Goal: Task Accomplishment & Management: Manage account settings

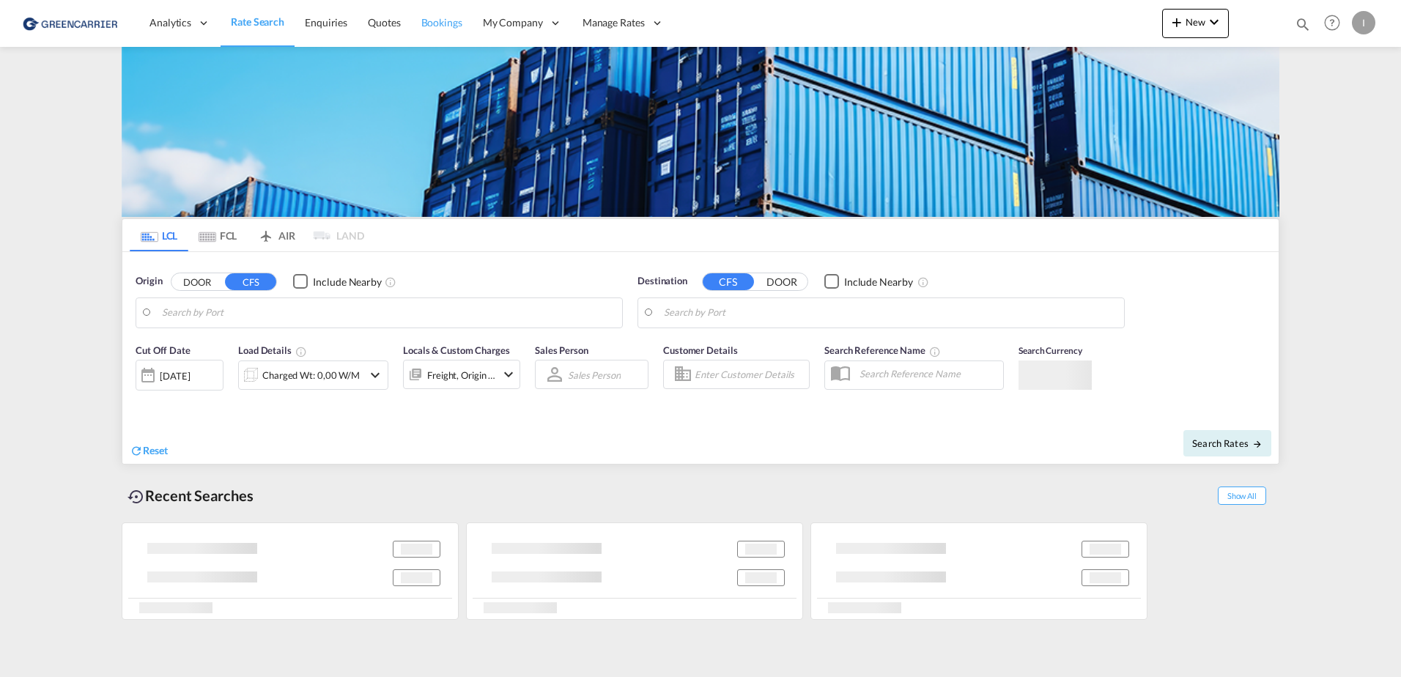
type input "[GEOGRAPHIC_DATA], [GEOGRAPHIC_DATA]"
type input "Callao, PECLL"
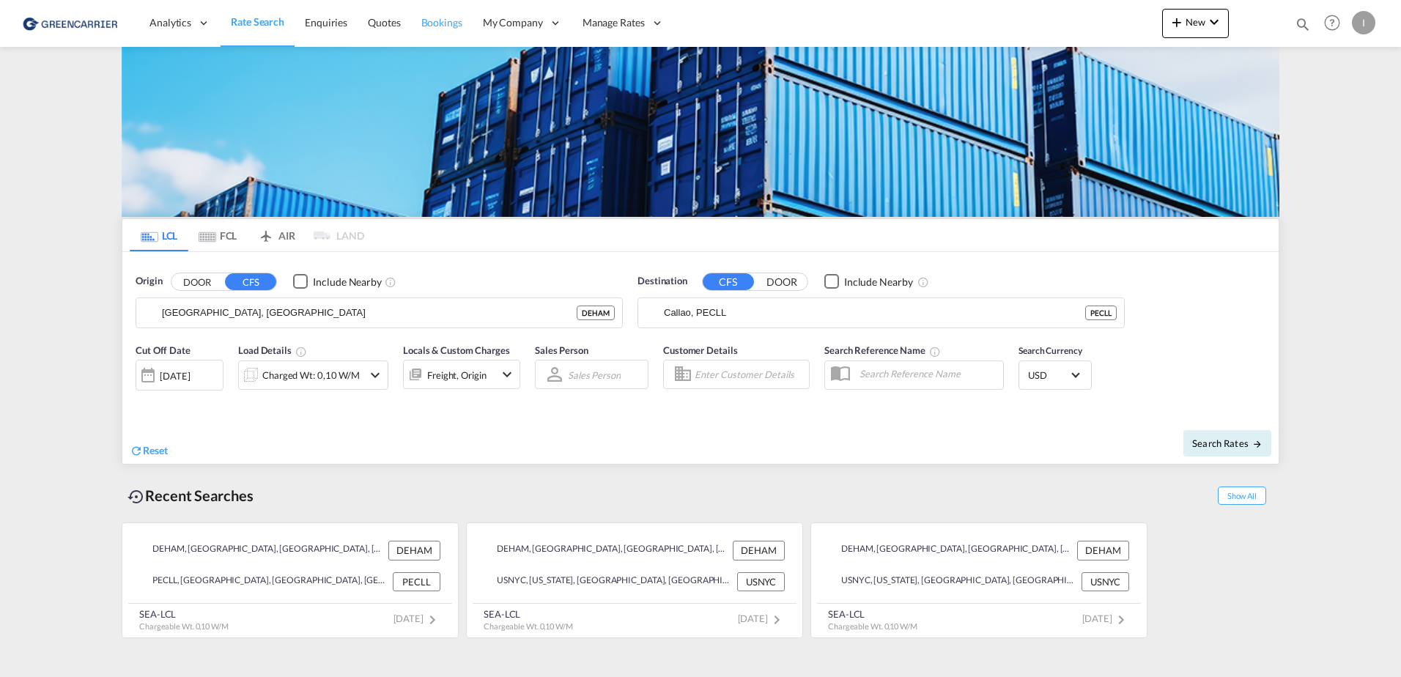
click at [445, 19] on span "Bookings" at bounding box center [441, 22] width 41 height 12
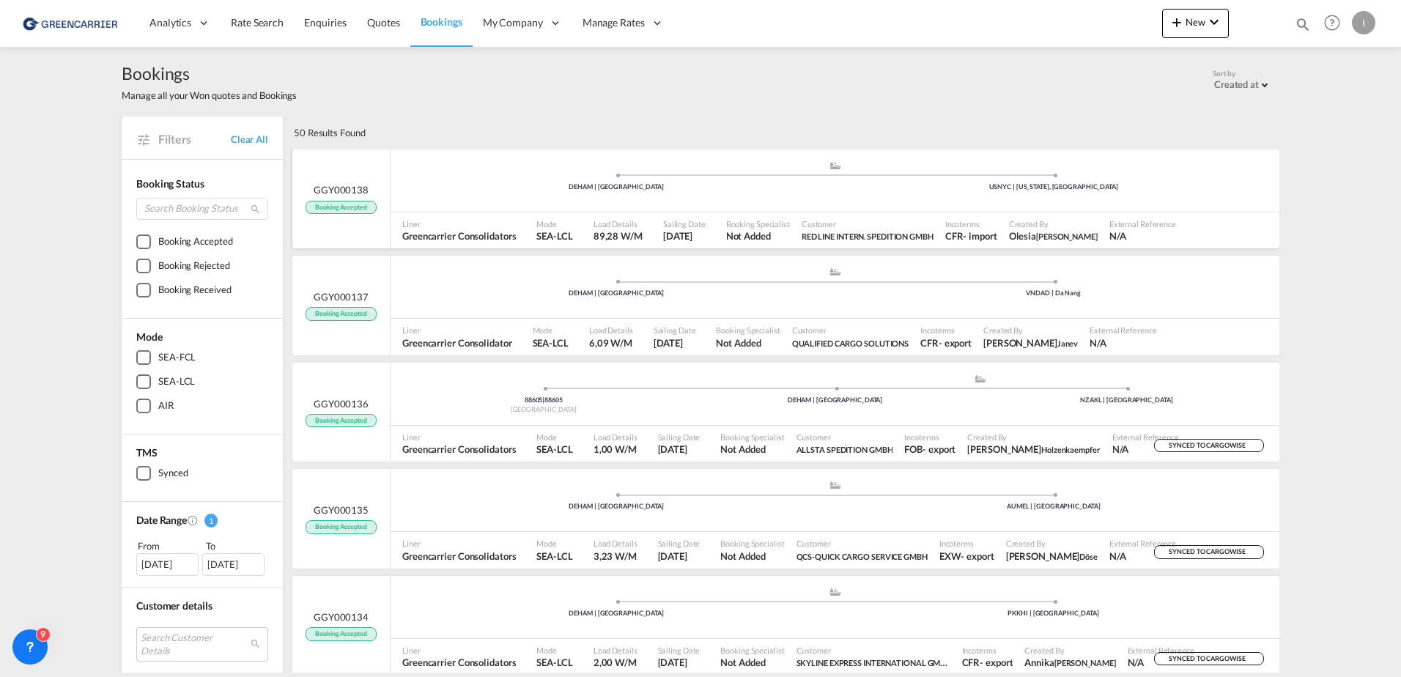
click at [818, 218] on span "Customer" at bounding box center [868, 223] width 132 height 11
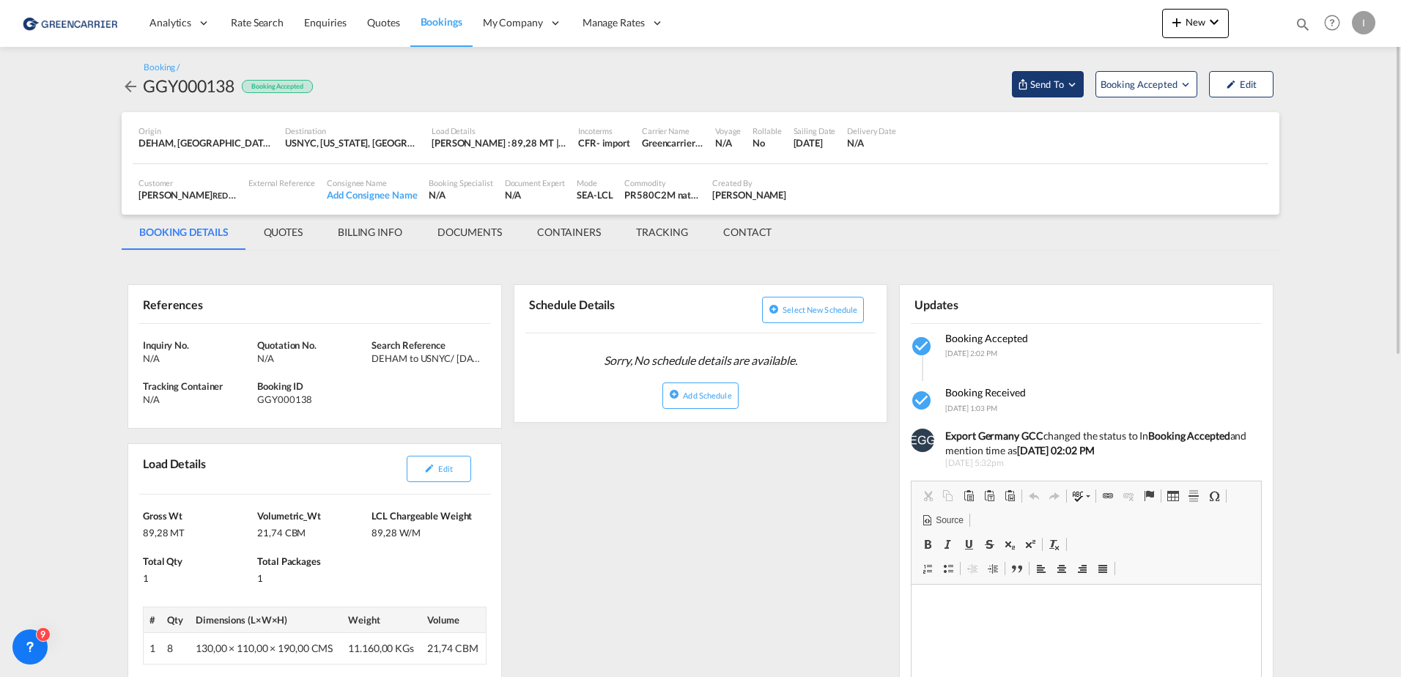
click at [1046, 93] on button "Send To" at bounding box center [1048, 84] width 72 height 26
click at [1216, 136] on span "Send Booking" at bounding box center [1193, 133] width 58 height 23
click at [127, 90] on md-icon "icon-arrow-left" at bounding box center [131, 87] width 18 height 18
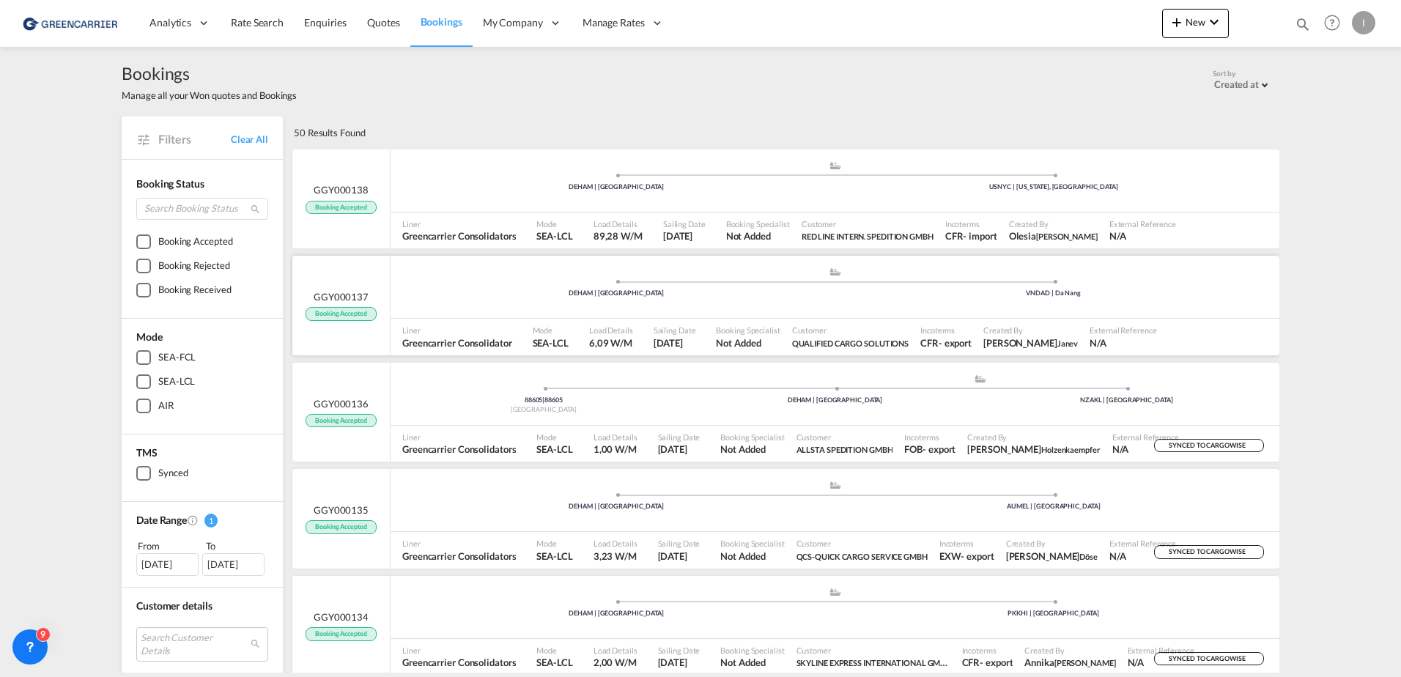
click at [432, 303] on div ".a{fill:#aaa8ad;} .a{fill:#aaa8ad;} DEHAM | [GEOGRAPHIC_DATA] VNDAD | Da Nang" at bounding box center [835, 289] width 889 height 44
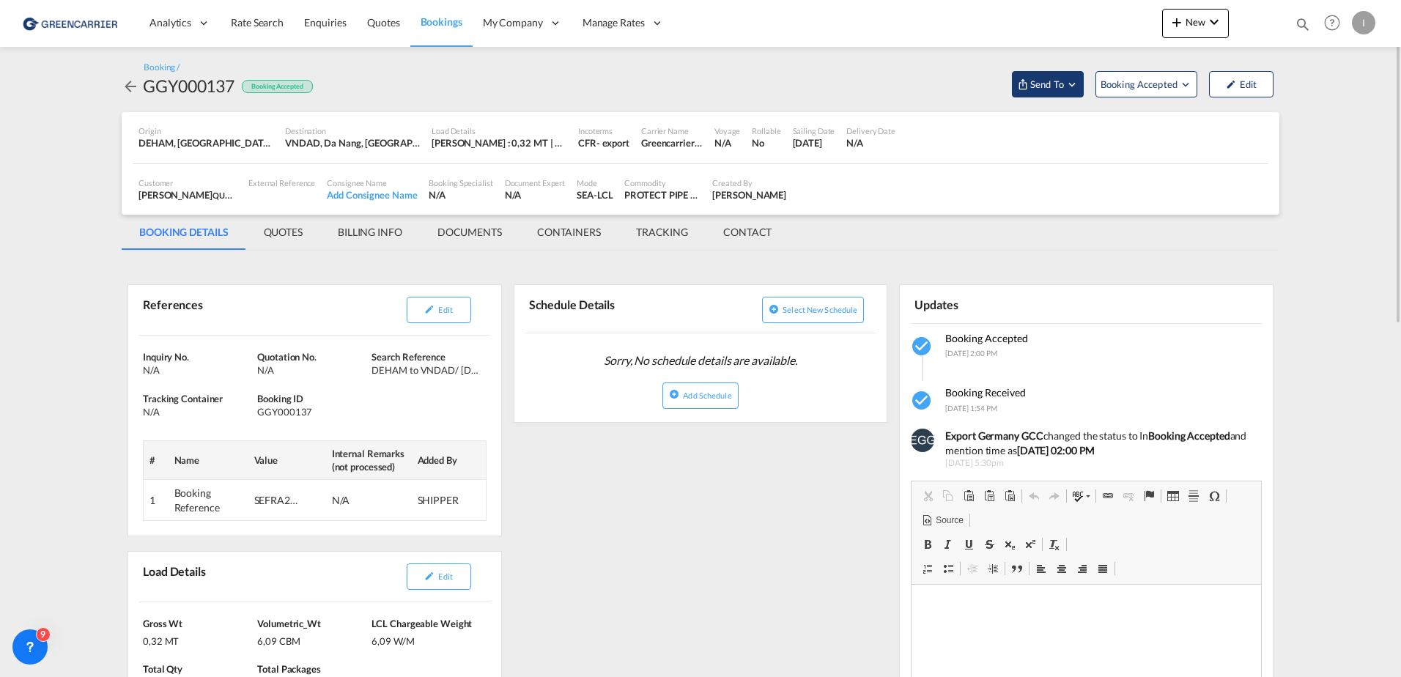
click at [1070, 86] on md-icon "Open demo menu" at bounding box center [1071, 84] width 13 height 13
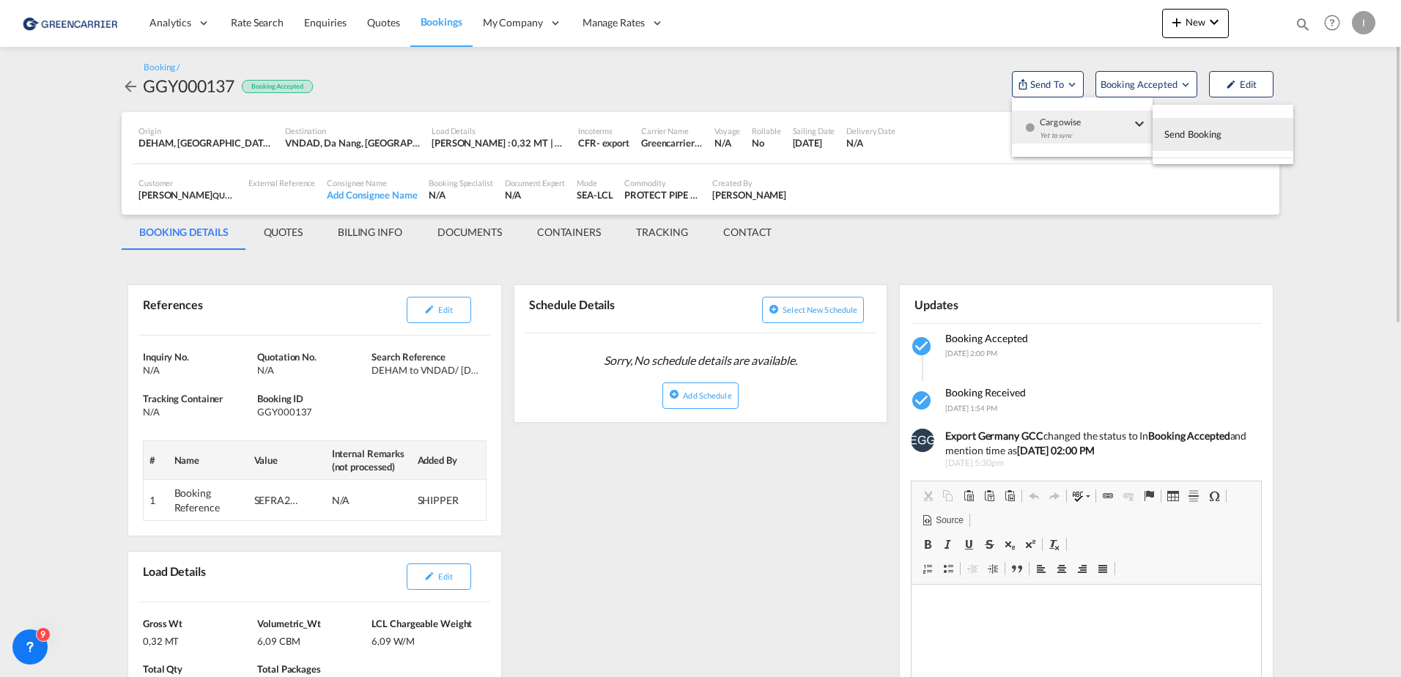
click at [1232, 134] on button "Send Booking" at bounding box center [1223, 134] width 141 height 33
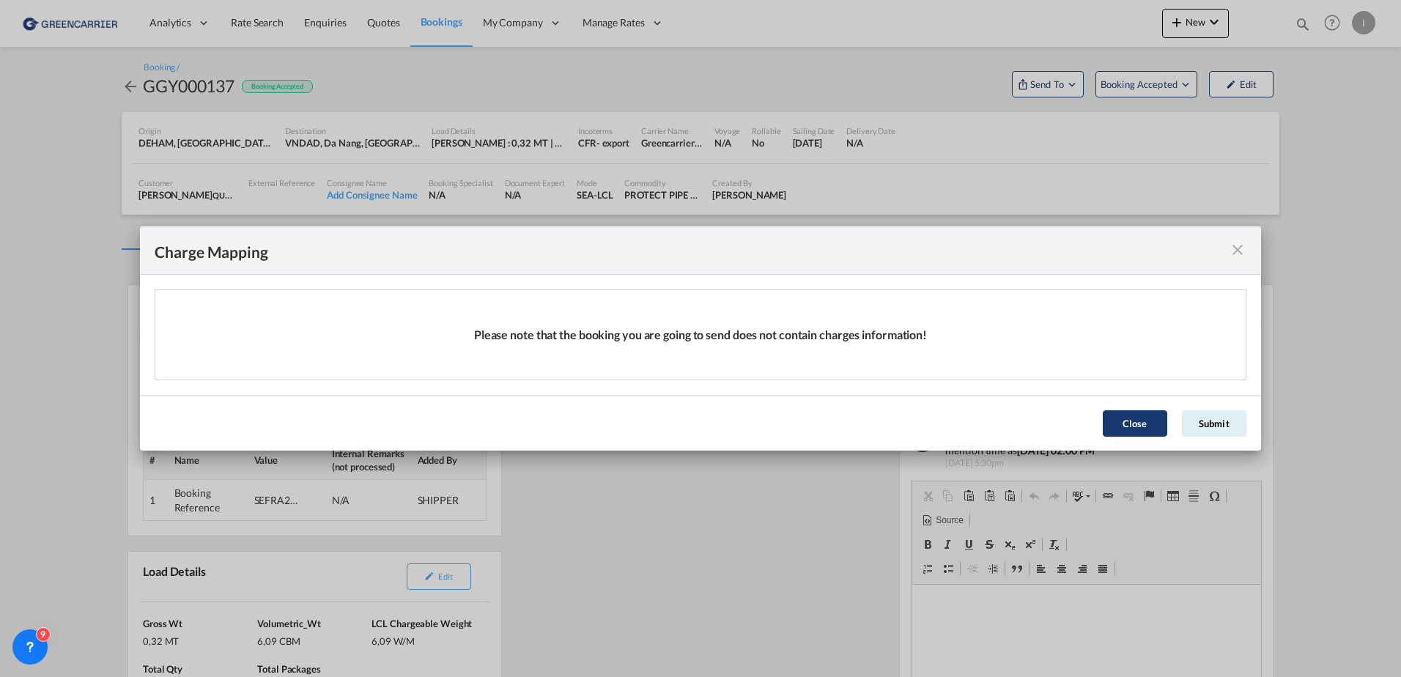
drag, startPoint x: 1232, startPoint y: 423, endPoint x: 1194, endPoint y: 456, distance: 50.4
click at [1230, 423] on button "Submit" at bounding box center [1214, 423] width 64 height 26
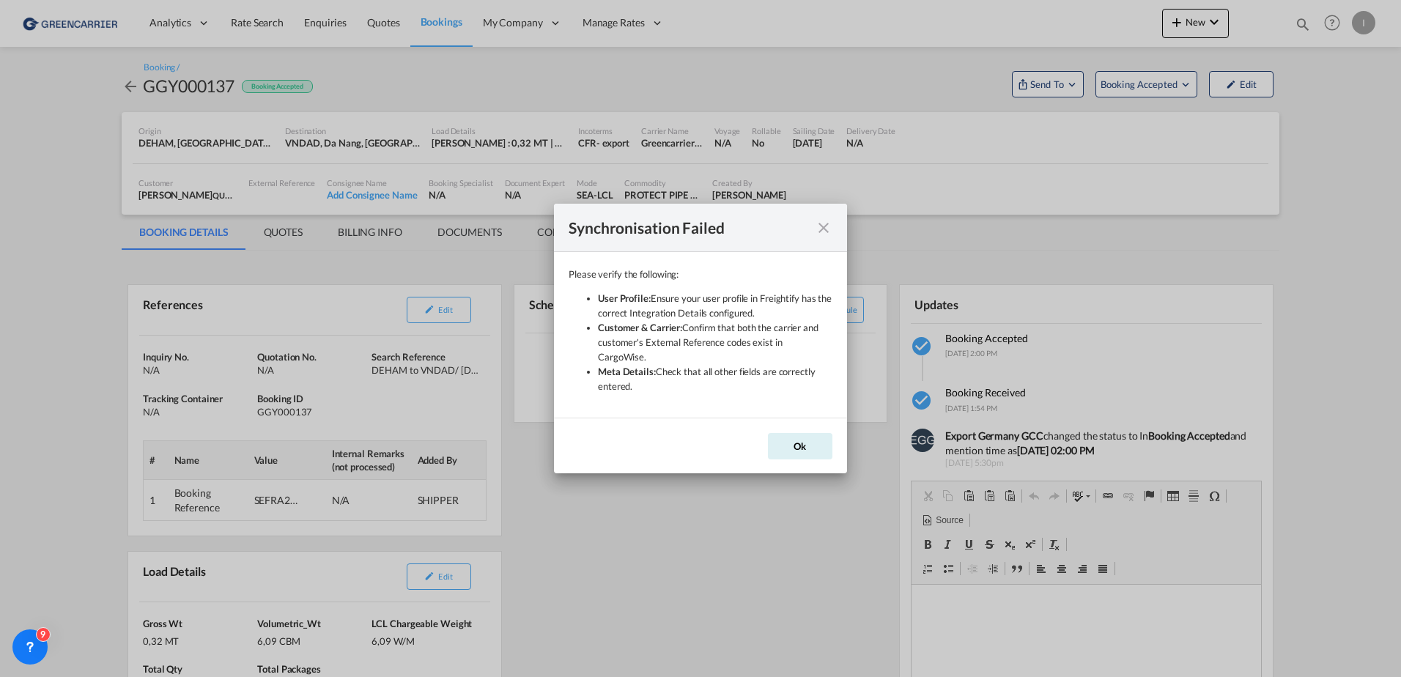
click at [821, 236] on md-icon "icon-close" at bounding box center [824, 228] width 18 height 18
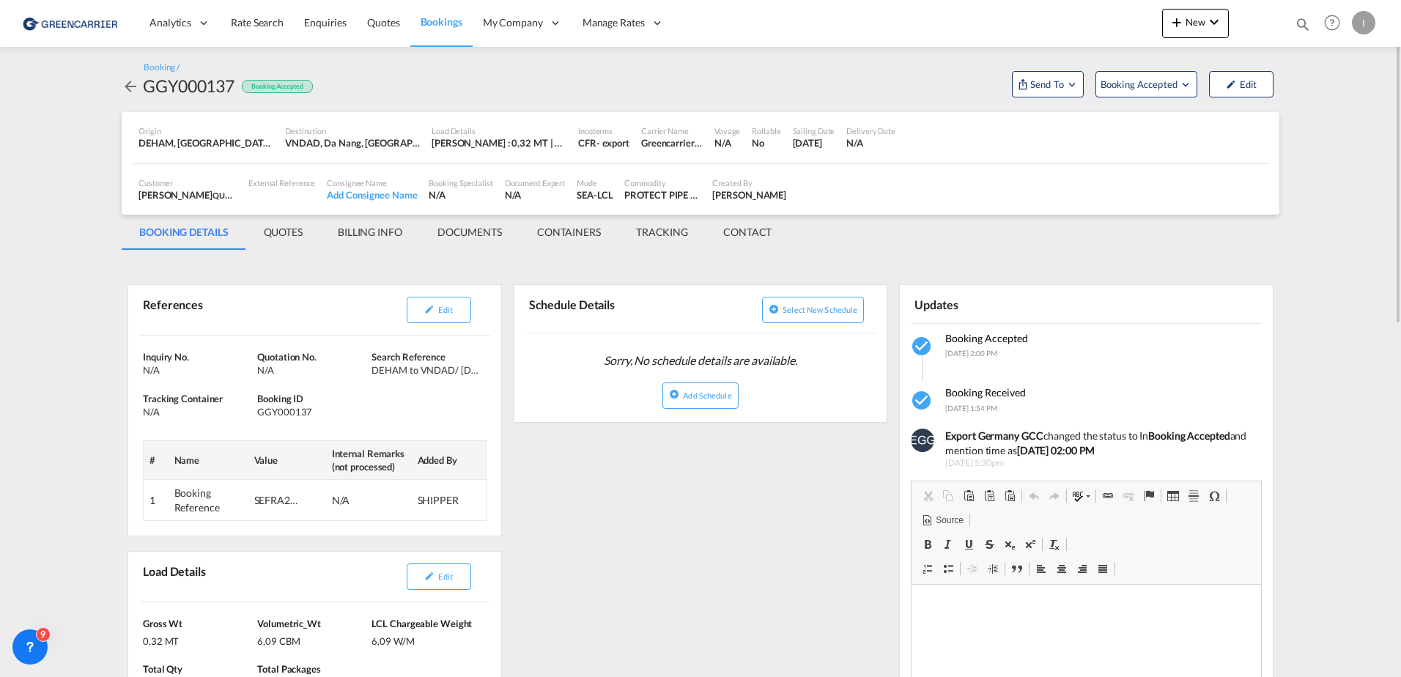
click at [212, 199] on span "QUALIFIED CARGO SOLUTIONS" at bounding box center [270, 195] width 117 height 12
click at [1248, 81] on button "Edit" at bounding box center [1241, 84] width 64 height 26
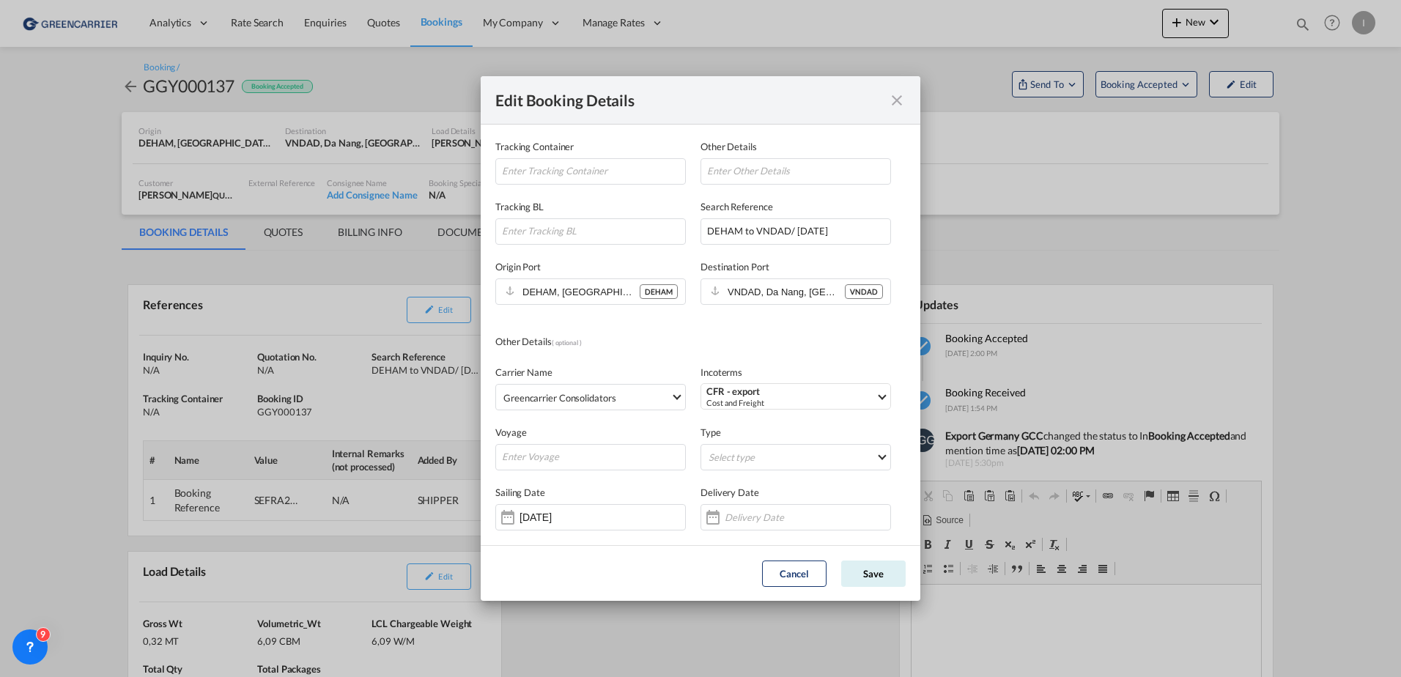
click at [895, 103] on md-icon "icon-close fg-AAA8AD mr-0 cursor" at bounding box center [897, 101] width 18 height 18
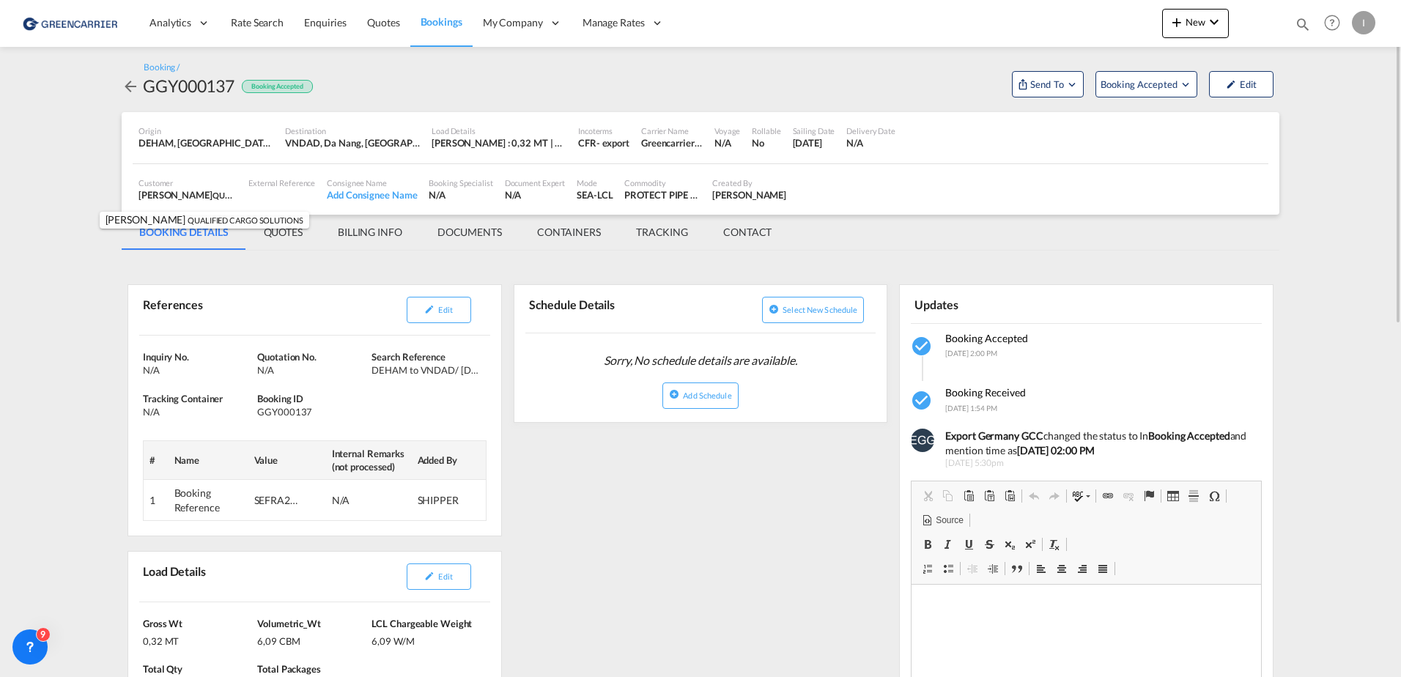
click at [147, 194] on div "[PERSON_NAME] QUALIFIED CARGO SOLUTIONS , +-1 more" at bounding box center [187, 194] width 98 height 13
click at [148, 194] on div "[PERSON_NAME] QUALIFIED CARGO SOLUTIONS , +-1 more" at bounding box center [187, 194] width 98 height 13
click at [149, 195] on div "[PERSON_NAME] QUALIFIED CARGO SOLUTIONS , +-1 more" at bounding box center [187, 194] width 98 height 13
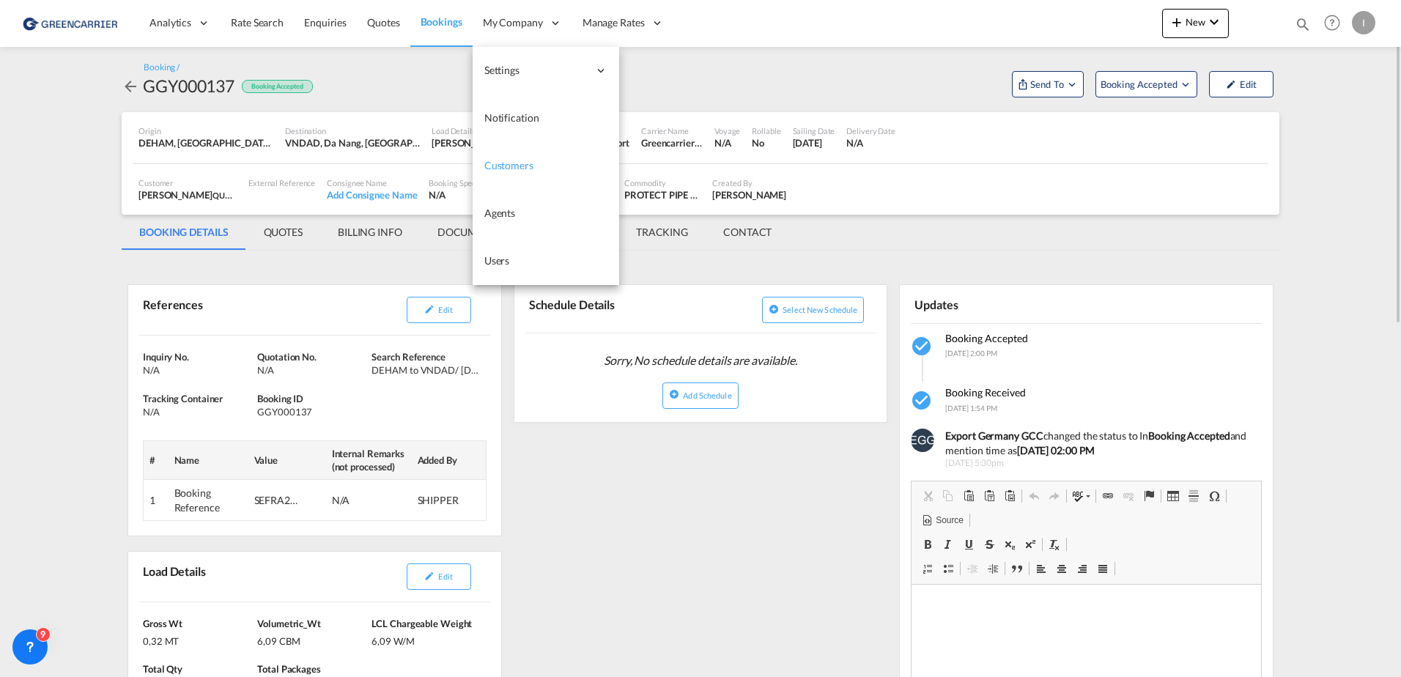
click at [508, 160] on span "Customers" at bounding box center [508, 165] width 49 height 12
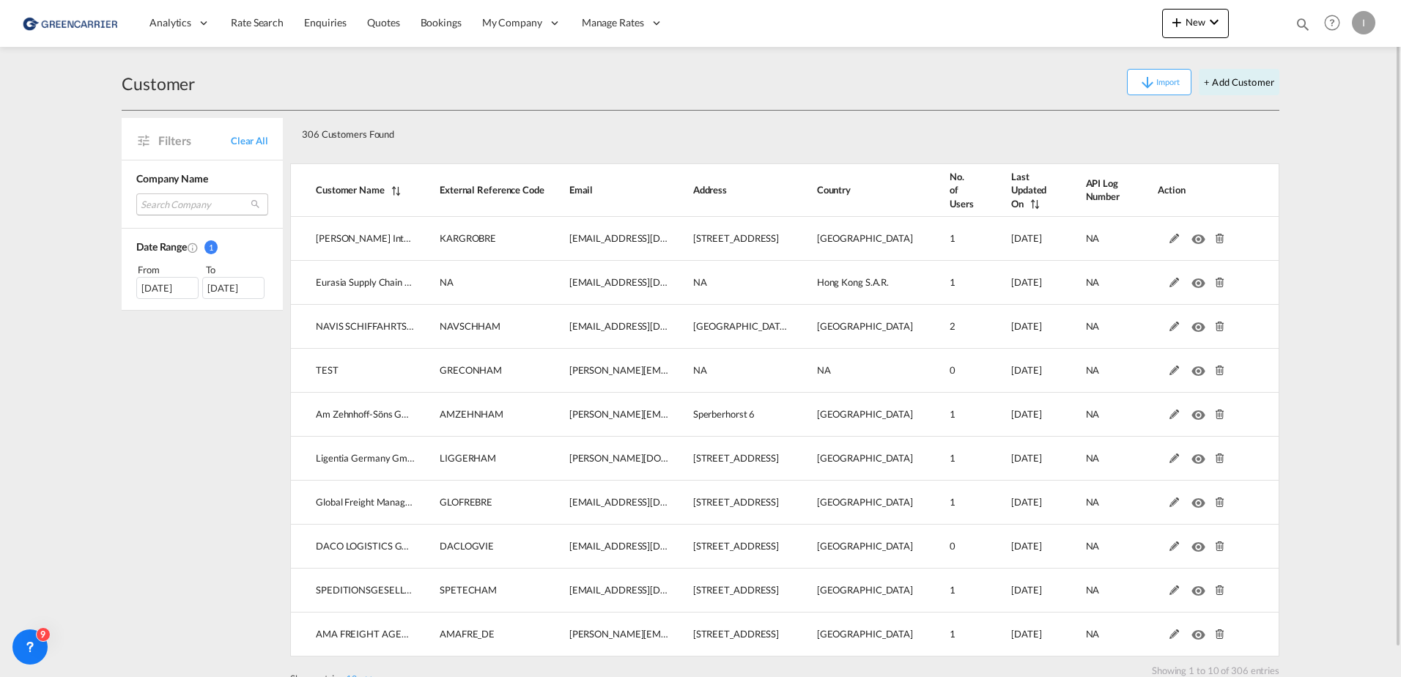
click at [197, 201] on md-select "Search Company [PERSON_NAME] internationale spedition eurasia supply chain mana…" at bounding box center [202, 204] width 132 height 22
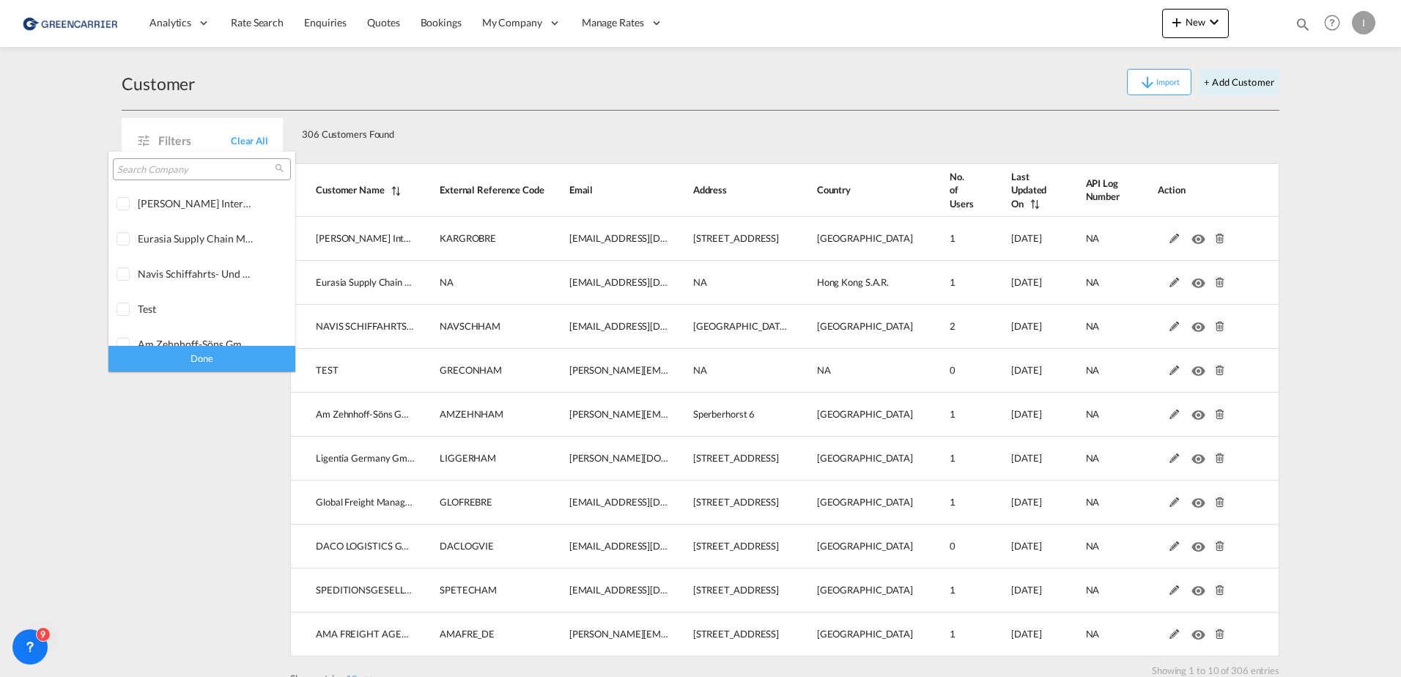
click at [180, 177] on div at bounding box center [202, 169] width 178 height 22
click at [189, 166] on input "search" at bounding box center [196, 169] width 158 height 13
type input "qualified"
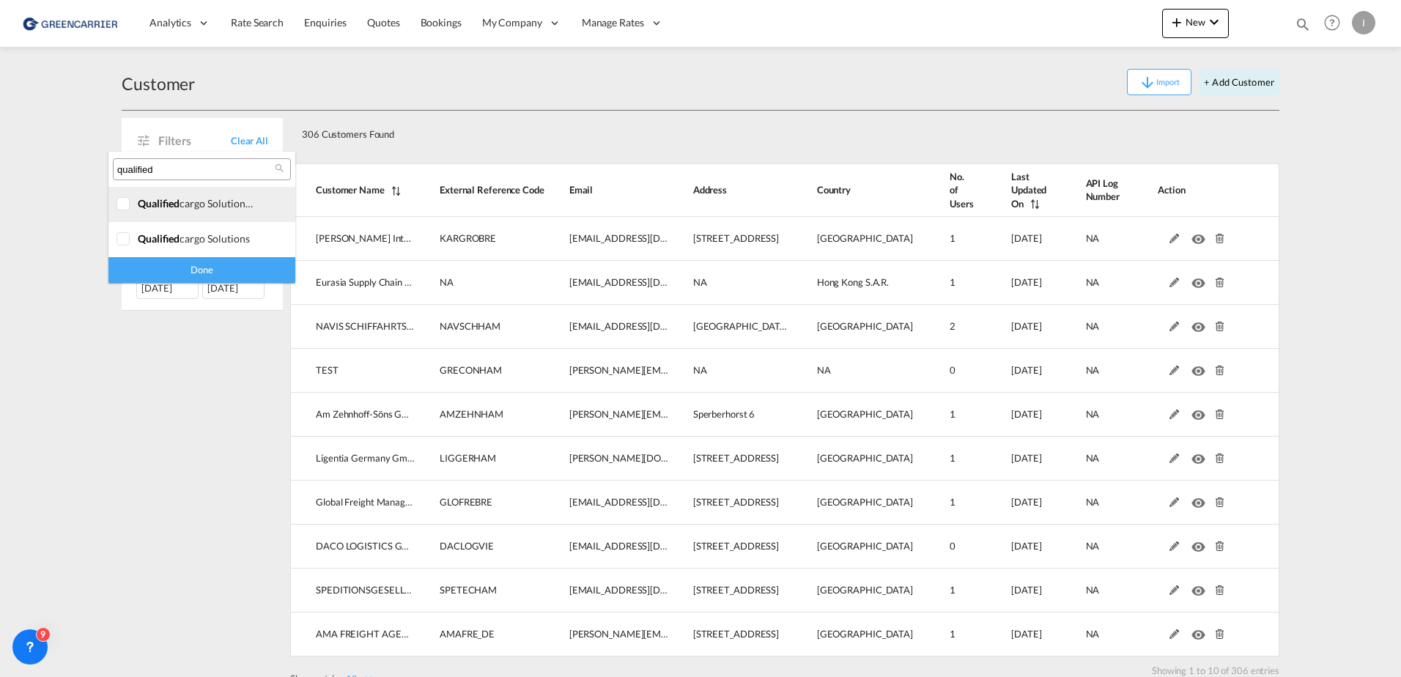
click at [126, 202] on div at bounding box center [123, 204] width 15 height 15
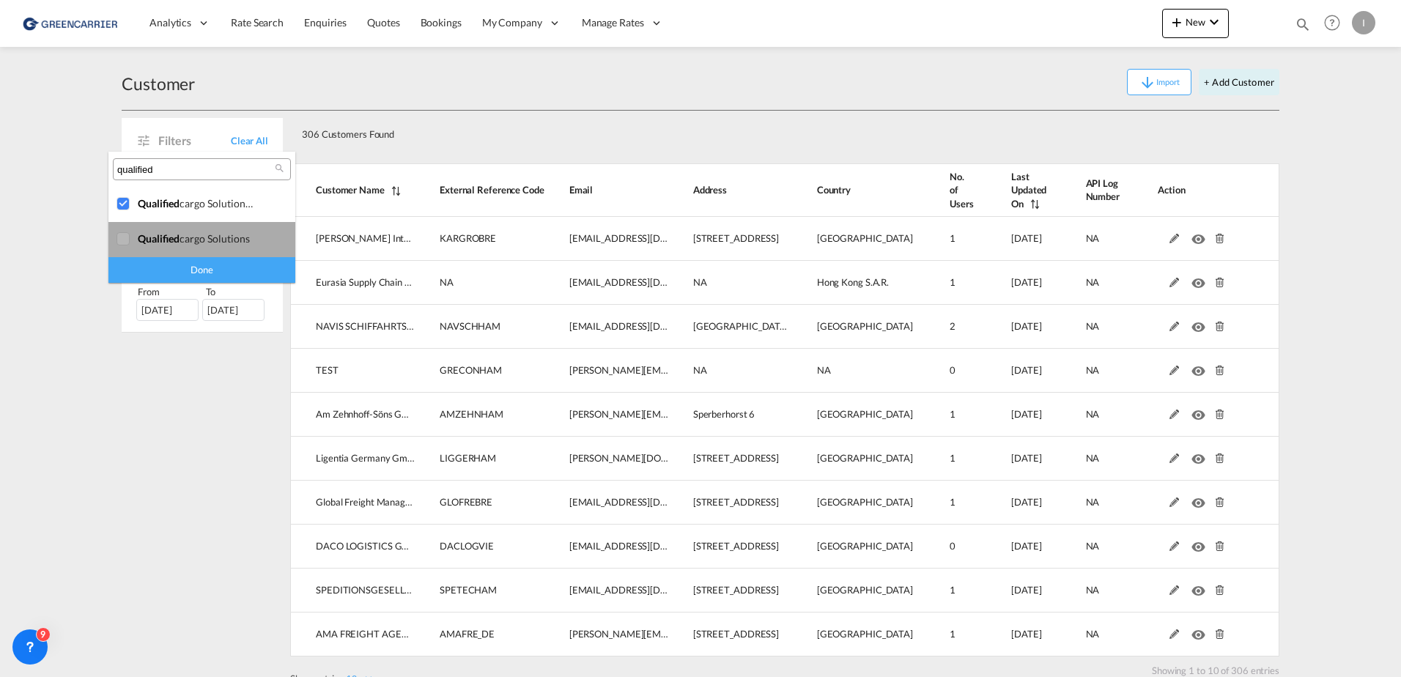
click at [119, 235] on div at bounding box center [123, 239] width 15 height 15
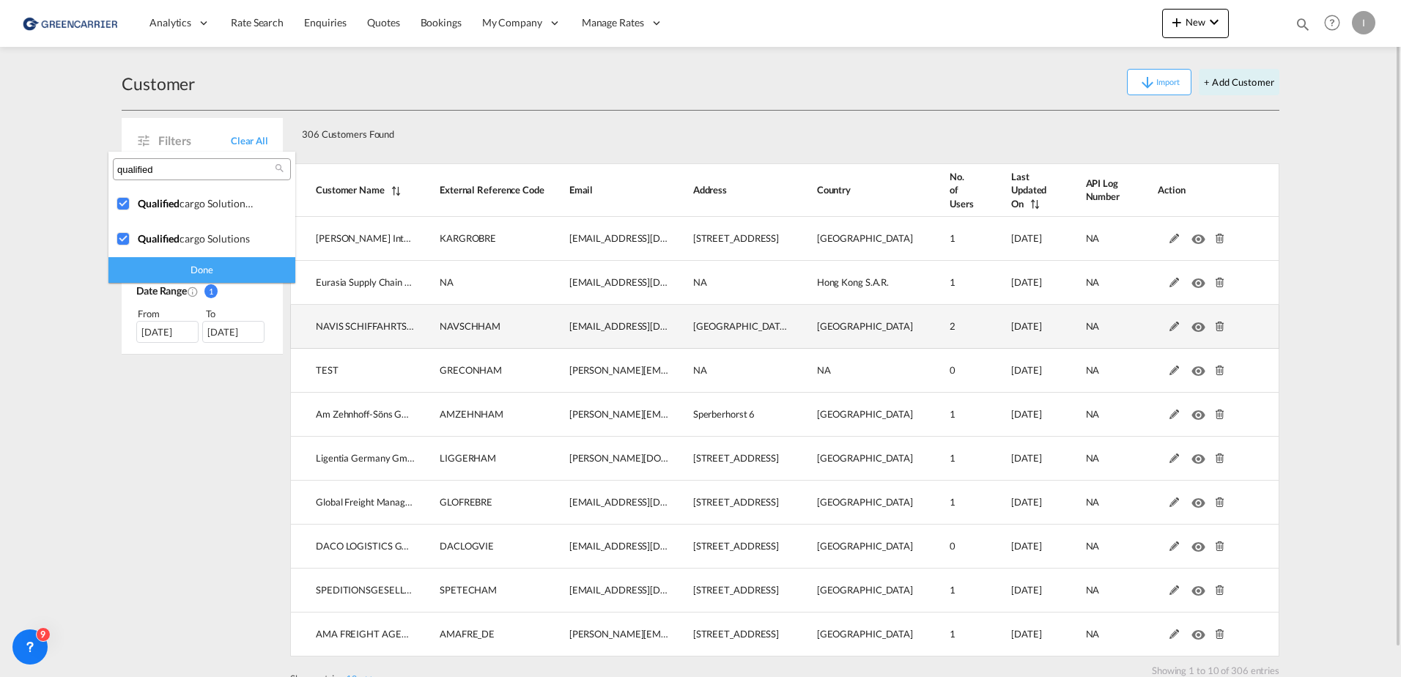
drag, startPoint x: 237, startPoint y: 265, endPoint x: 325, endPoint y: 318, distance: 102.5
click at [237, 265] on div "Done" at bounding box center [201, 270] width 187 height 26
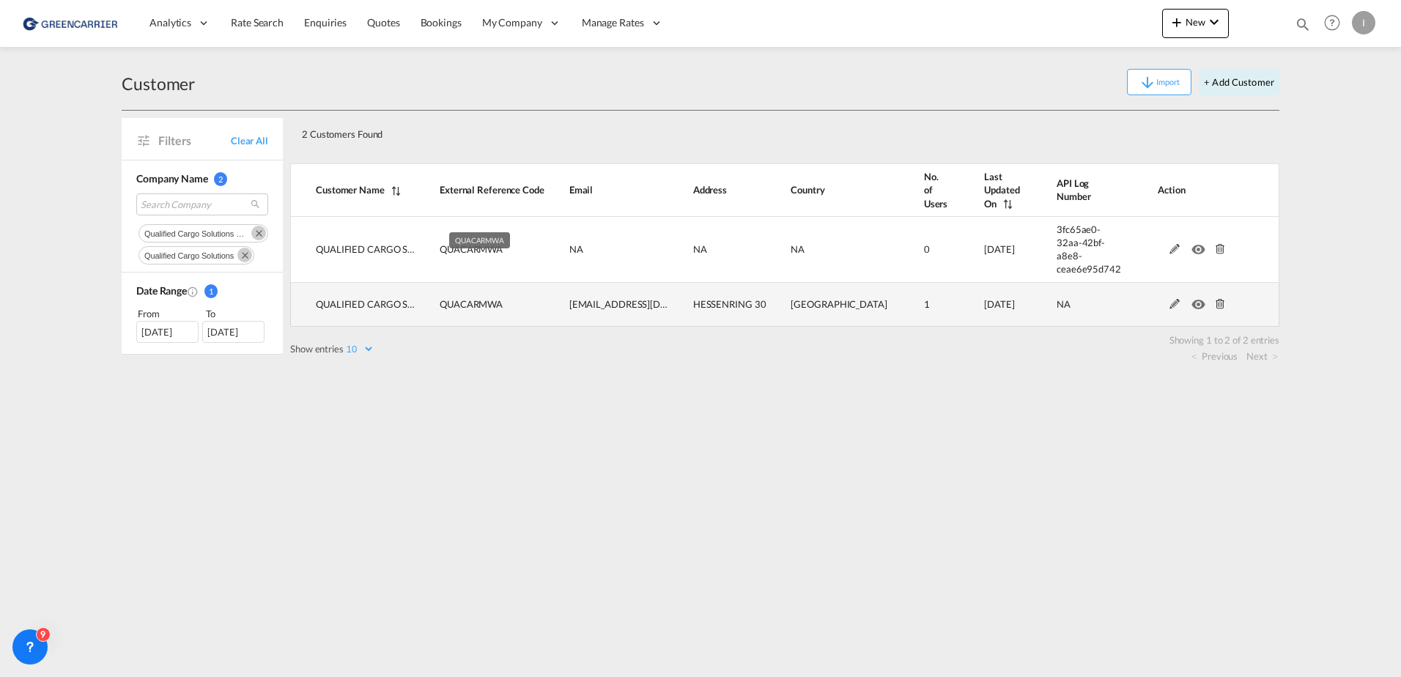
click at [465, 298] on span "QUACARMWA" at bounding box center [471, 304] width 63 height 12
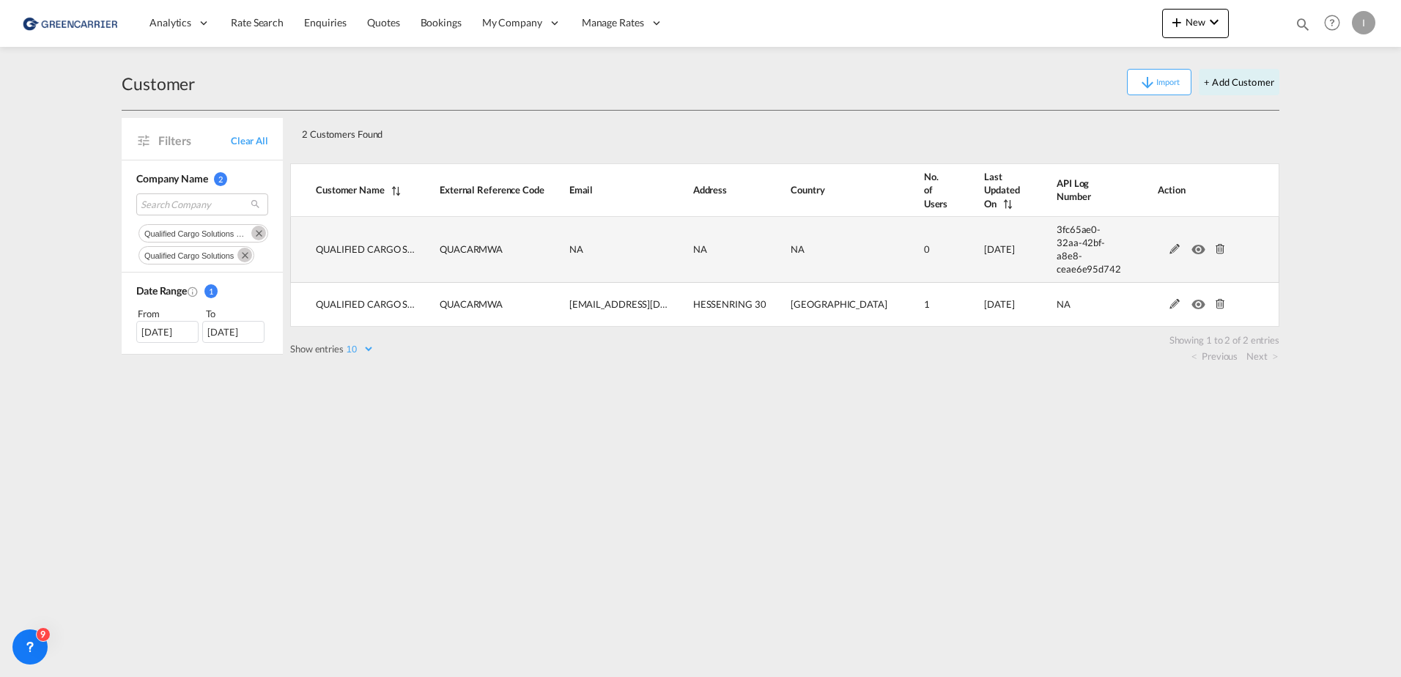
click at [1218, 244] on md-icon at bounding box center [1219, 249] width 19 height 10
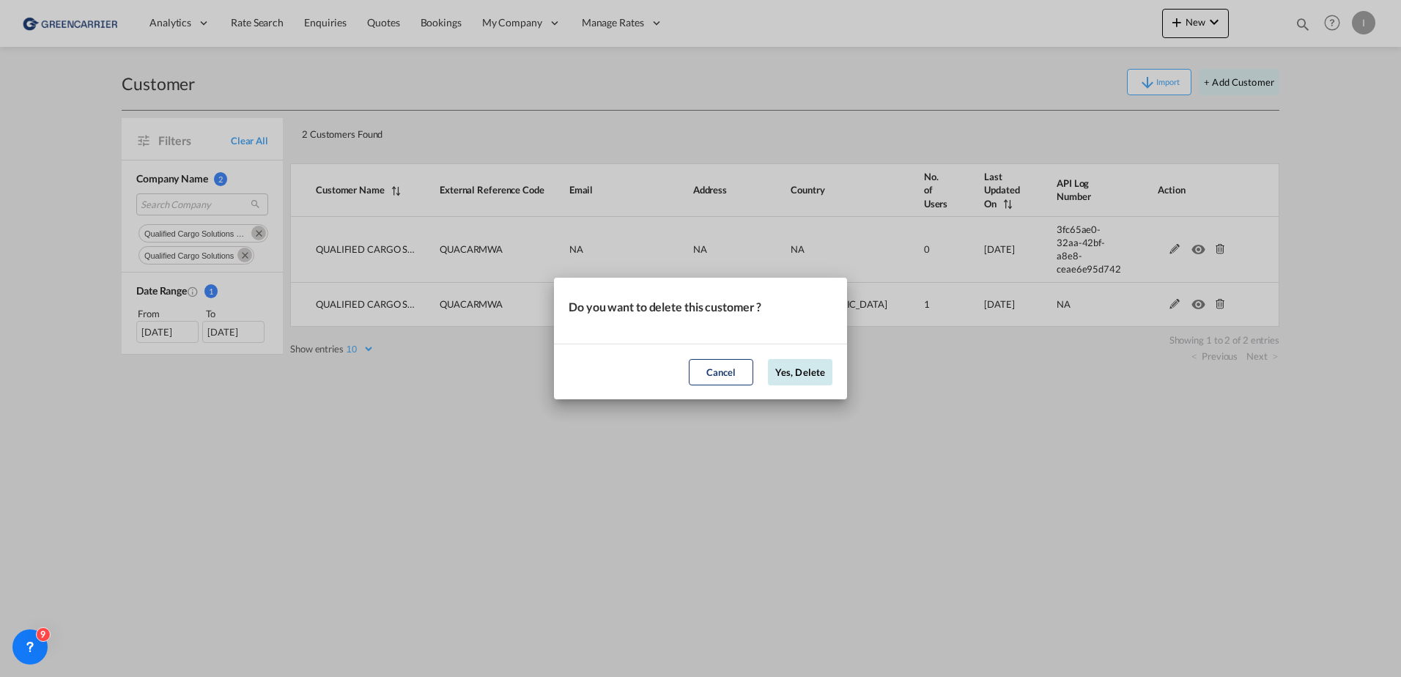
click at [804, 371] on button "Yes, Delete" at bounding box center [800, 372] width 64 height 26
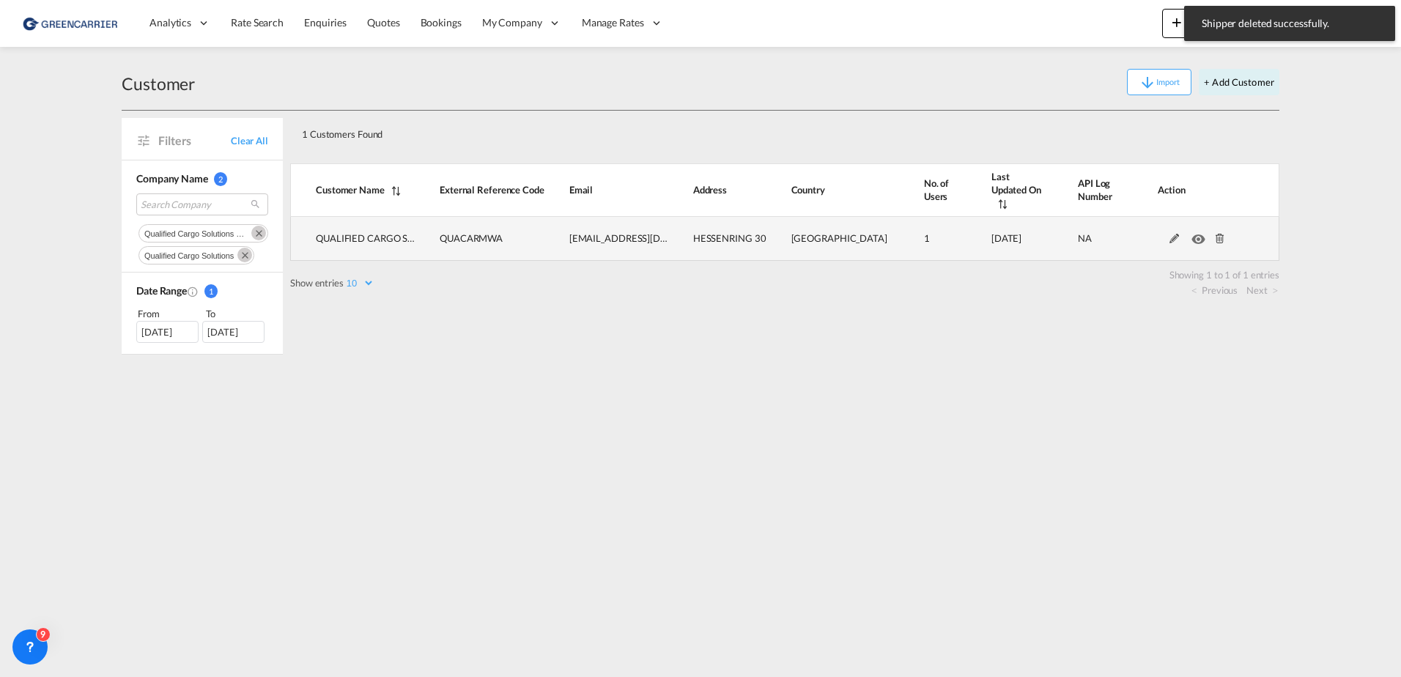
click at [1172, 234] on md-icon at bounding box center [1174, 239] width 19 height 10
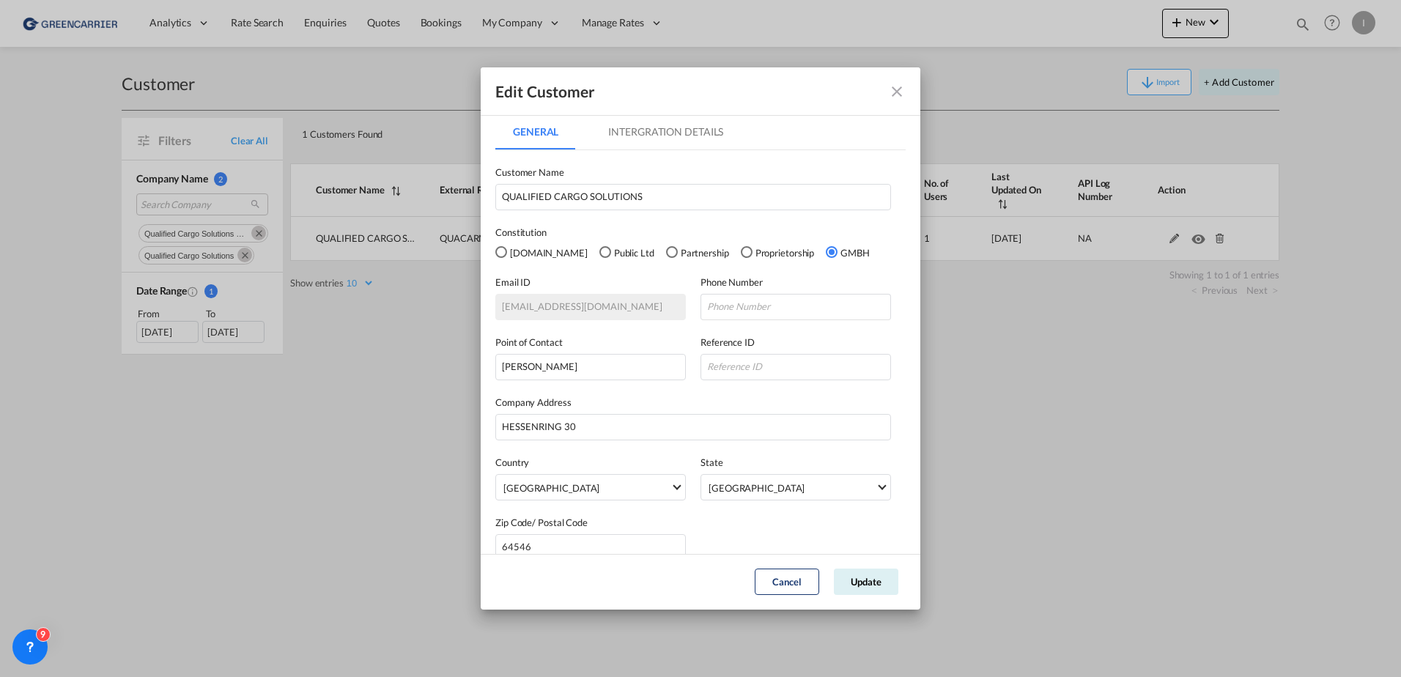
click at [684, 137] on md-tab-item "Intergration Details" at bounding box center [666, 131] width 150 height 35
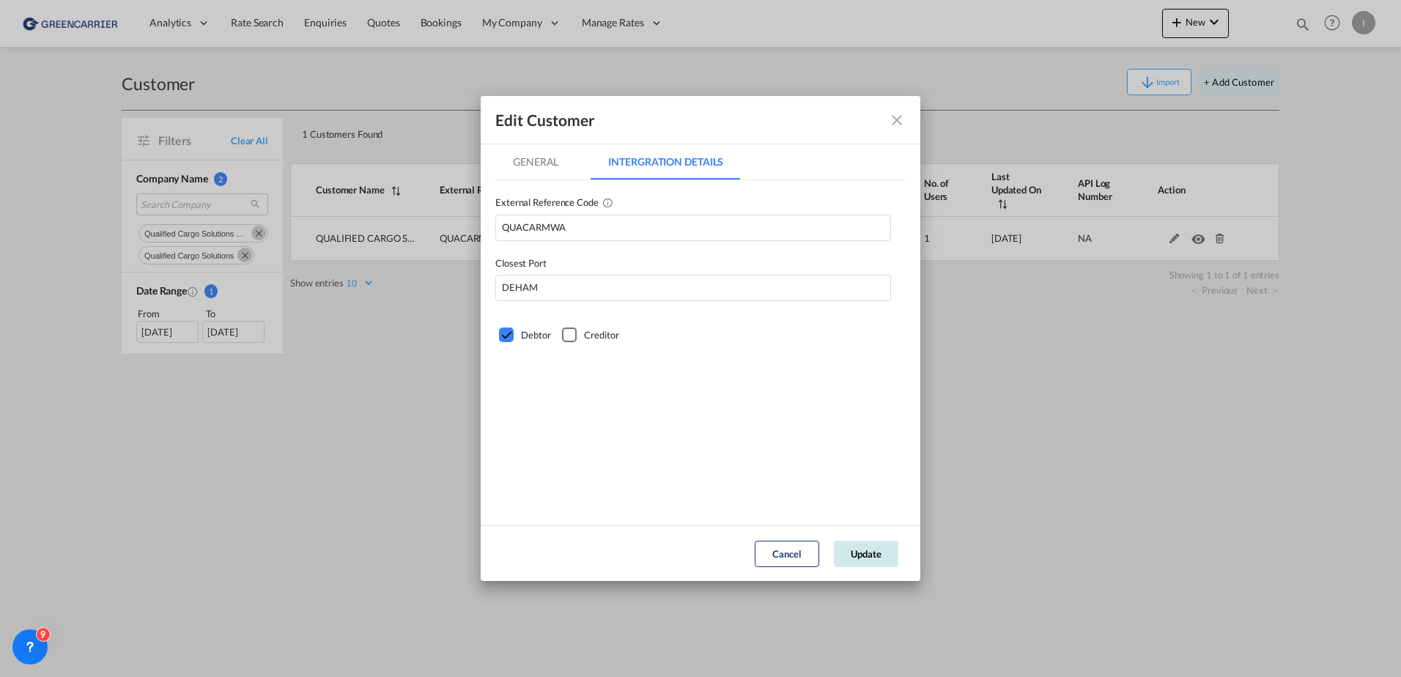
click at [876, 551] on button "Update" at bounding box center [866, 554] width 64 height 26
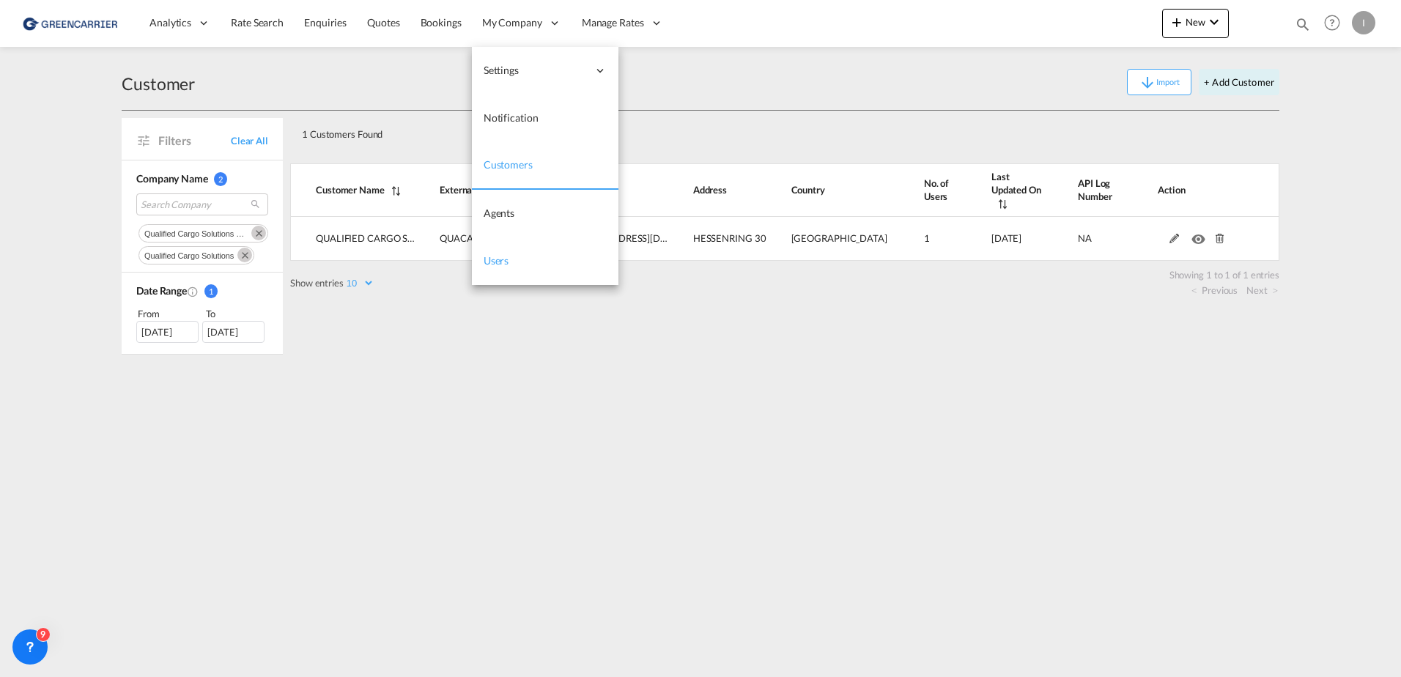
click at [506, 263] on span "Users" at bounding box center [497, 260] width 26 height 12
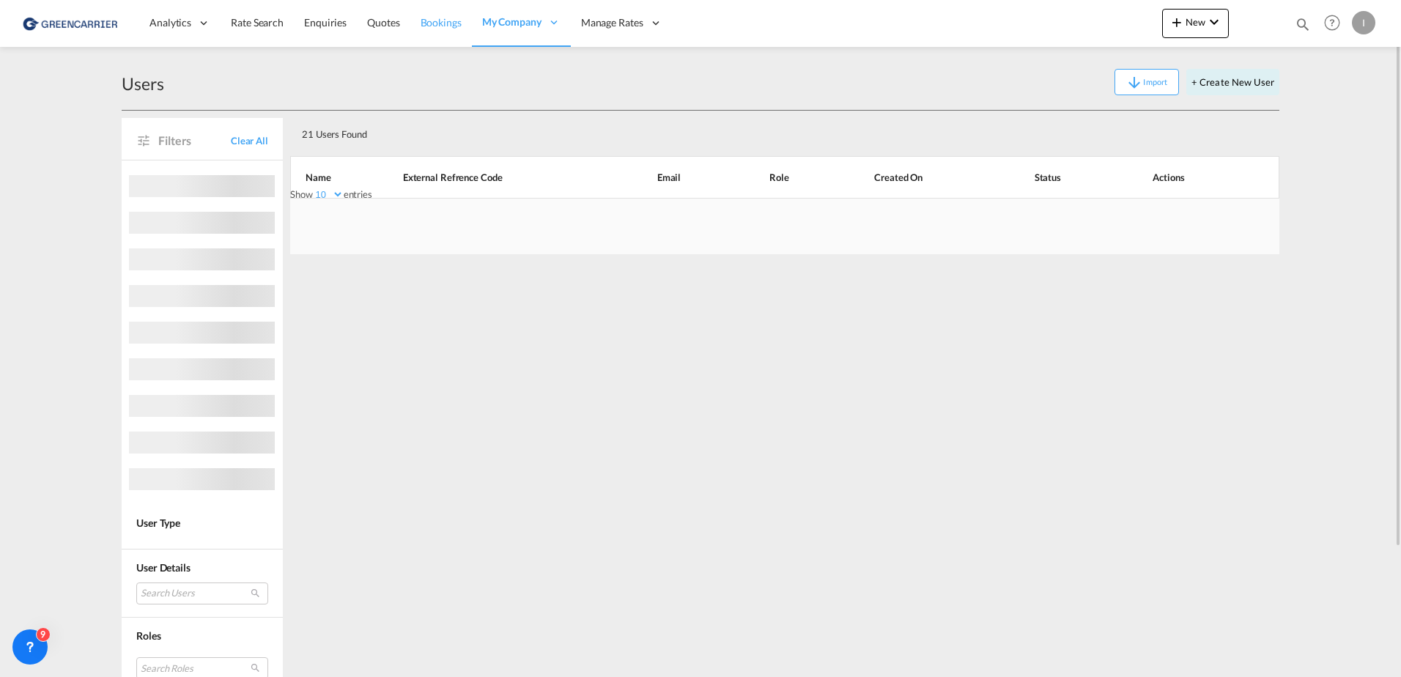
click at [442, 22] on span "Bookings" at bounding box center [441, 22] width 41 height 12
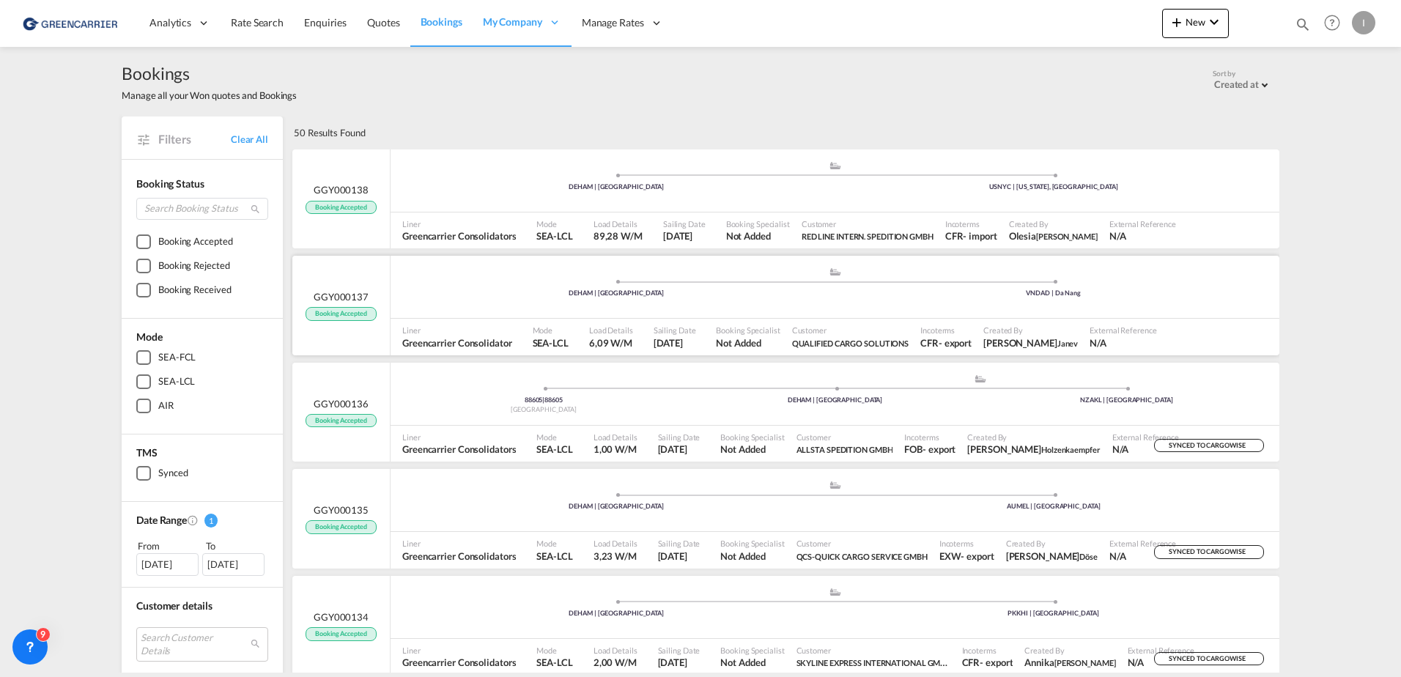
click at [437, 284] on span at bounding box center [616, 282] width 437 height 4
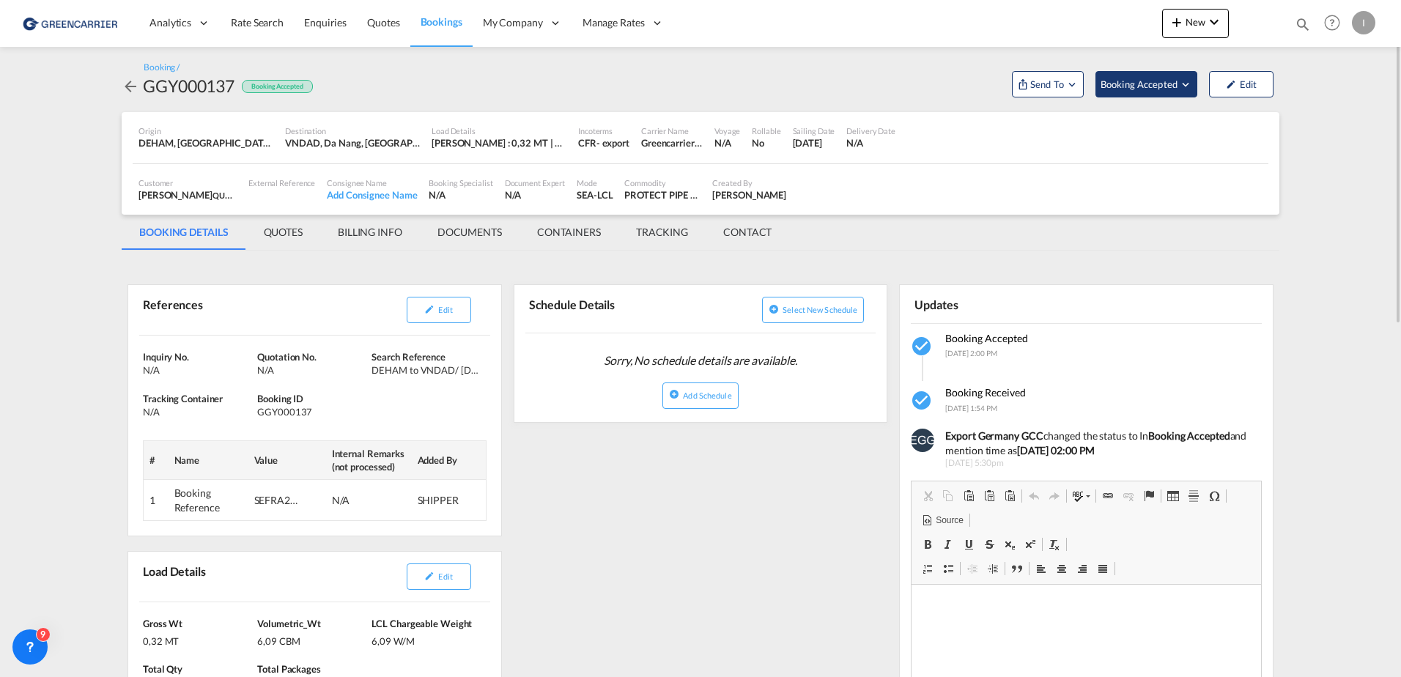
click at [1161, 77] on span "Booking Accepted" at bounding box center [1140, 84] width 78 height 15
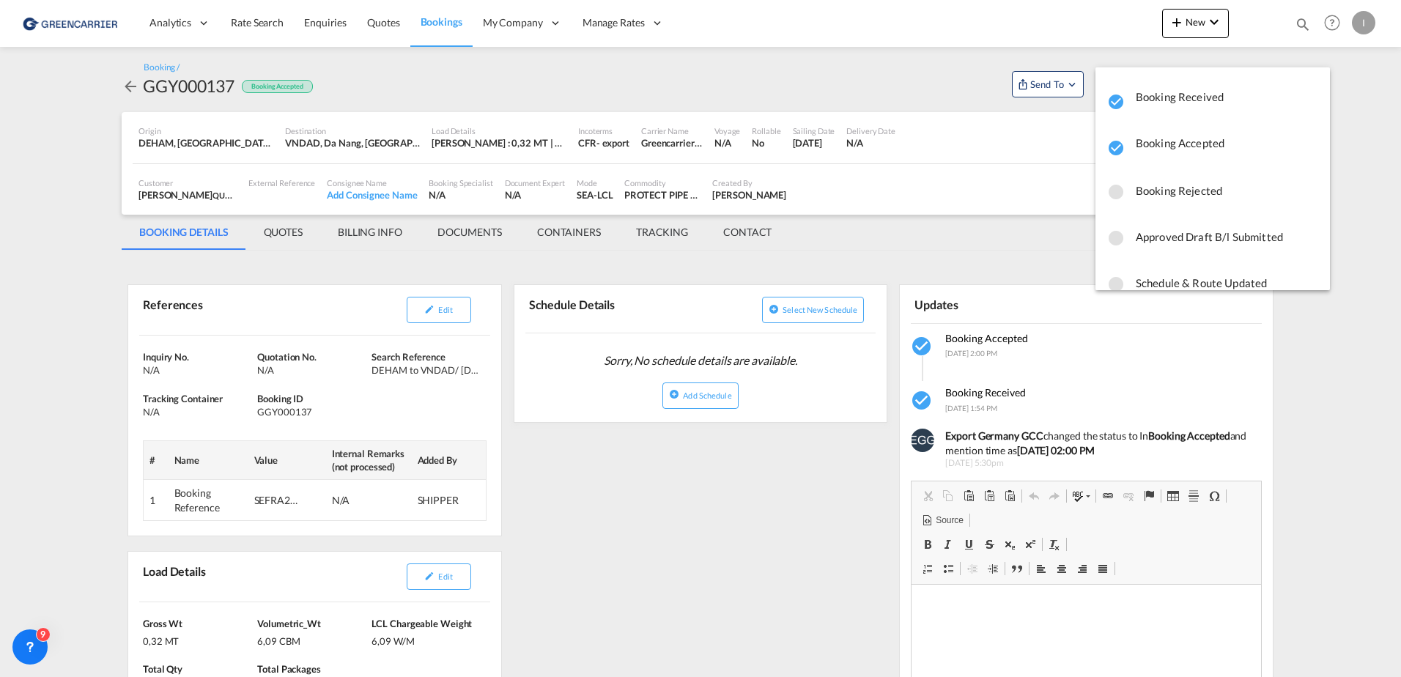
click at [1054, 90] on md-backdrop at bounding box center [700, 338] width 1401 height 677
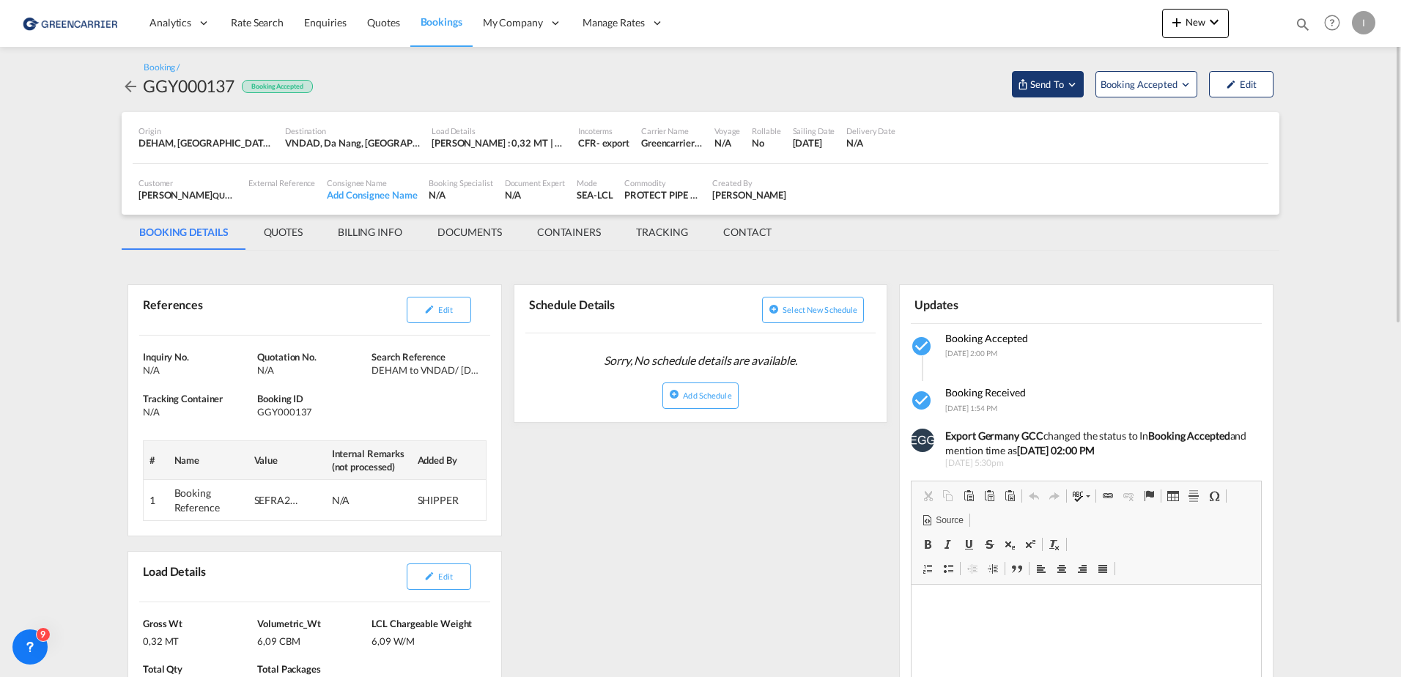
click at [1032, 84] on span "Send To" at bounding box center [1047, 84] width 37 height 15
click at [1230, 140] on button "Send Booking" at bounding box center [1223, 134] width 141 height 33
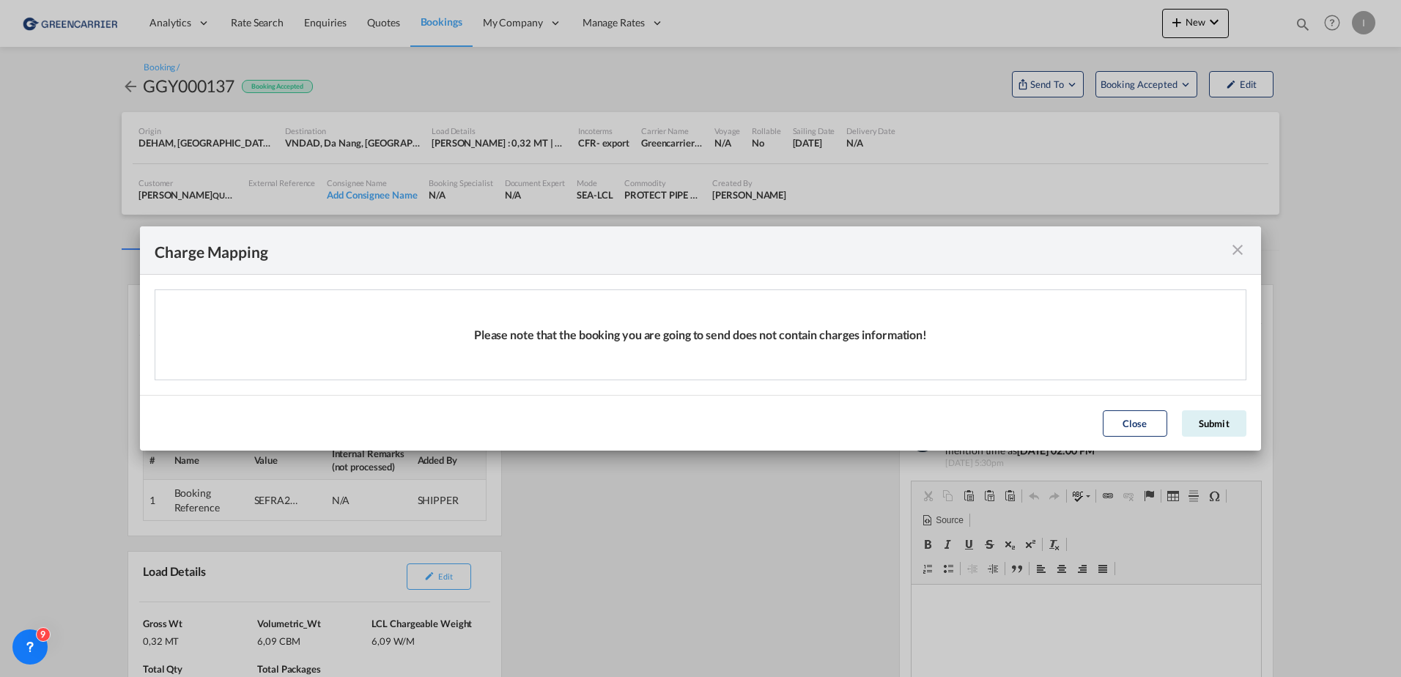
drag, startPoint x: 1224, startPoint y: 419, endPoint x: 1230, endPoint y: 428, distance: 11.0
click at [1223, 420] on button "Submit" at bounding box center [1214, 423] width 64 height 26
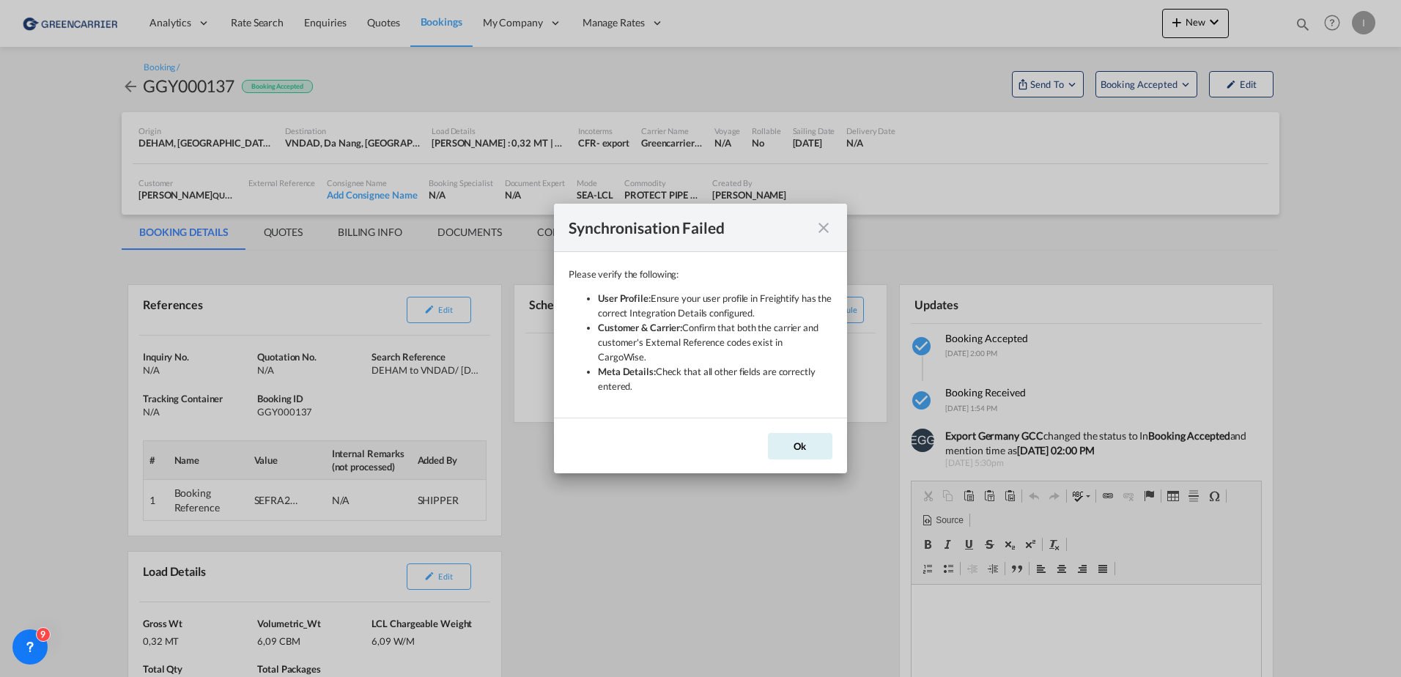
click at [821, 230] on md-icon "icon-close" at bounding box center [824, 228] width 18 height 18
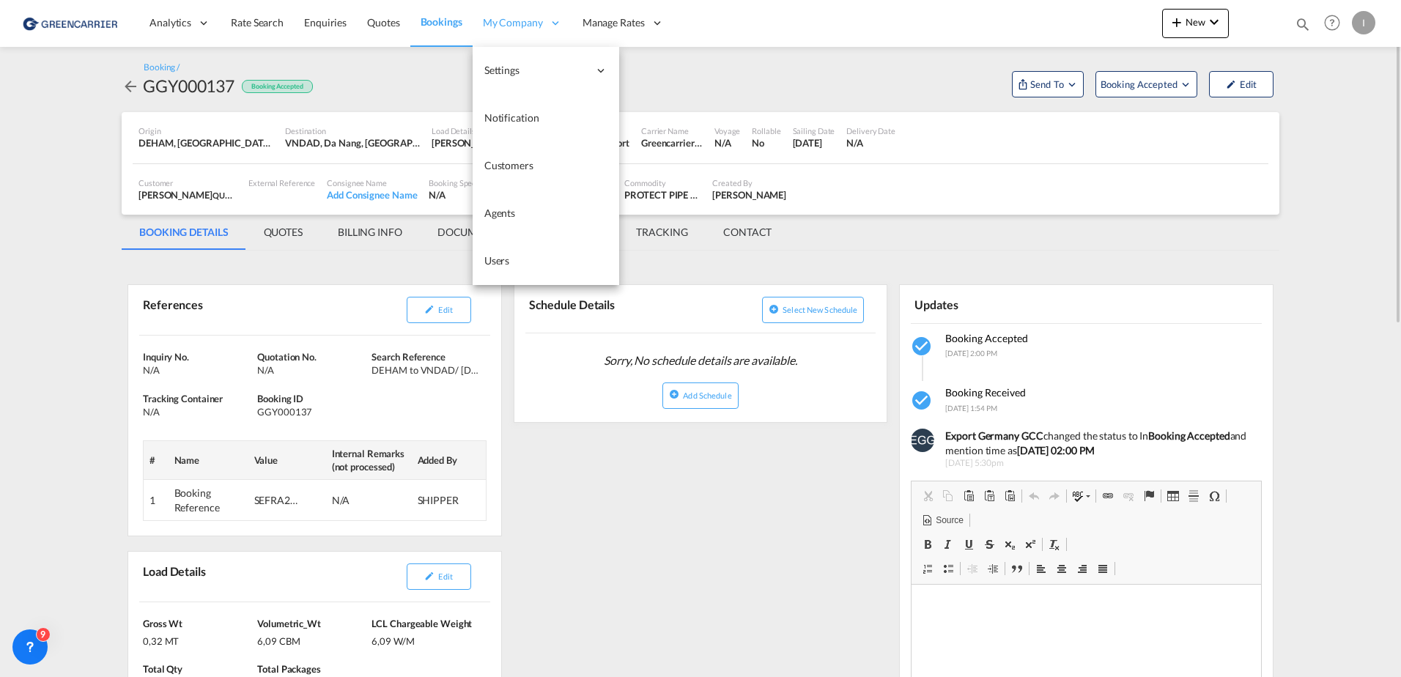
click at [493, 27] on span "My Company" at bounding box center [513, 22] width 60 height 15
click at [511, 256] on link "Users" at bounding box center [546, 261] width 147 height 48
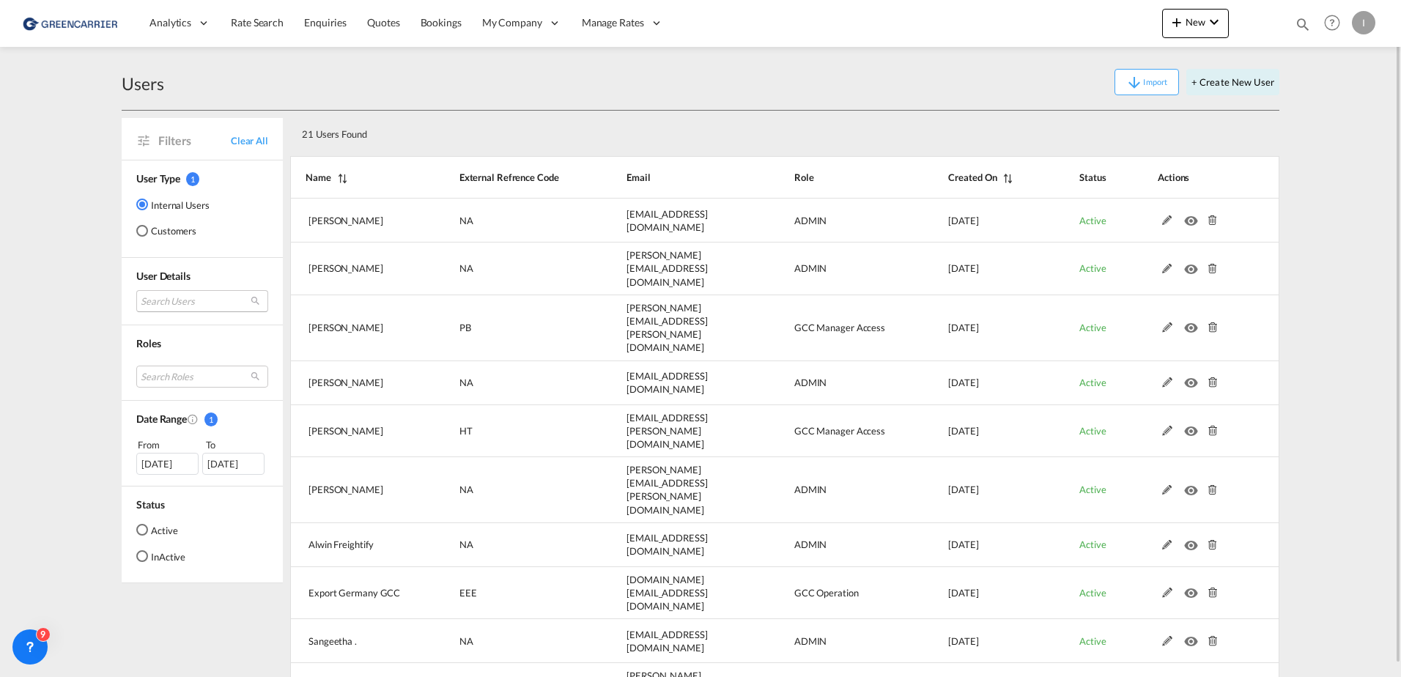
click at [203, 308] on md-select "Search Users [PERSON_NAME] [PERSON_NAME][EMAIL_ADDRESS][DOMAIN_NAME] tamizh Sel…" at bounding box center [202, 301] width 132 height 22
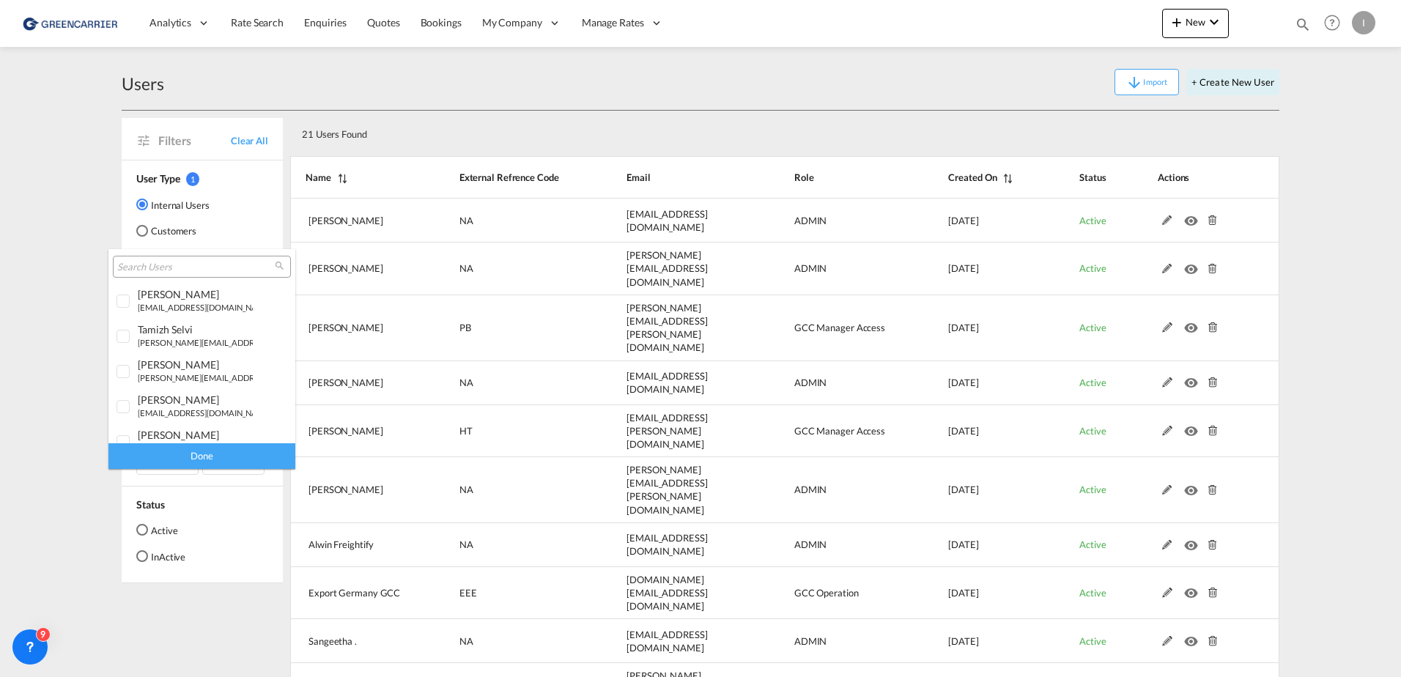
click at [166, 207] on md-backdrop at bounding box center [700, 338] width 1401 height 677
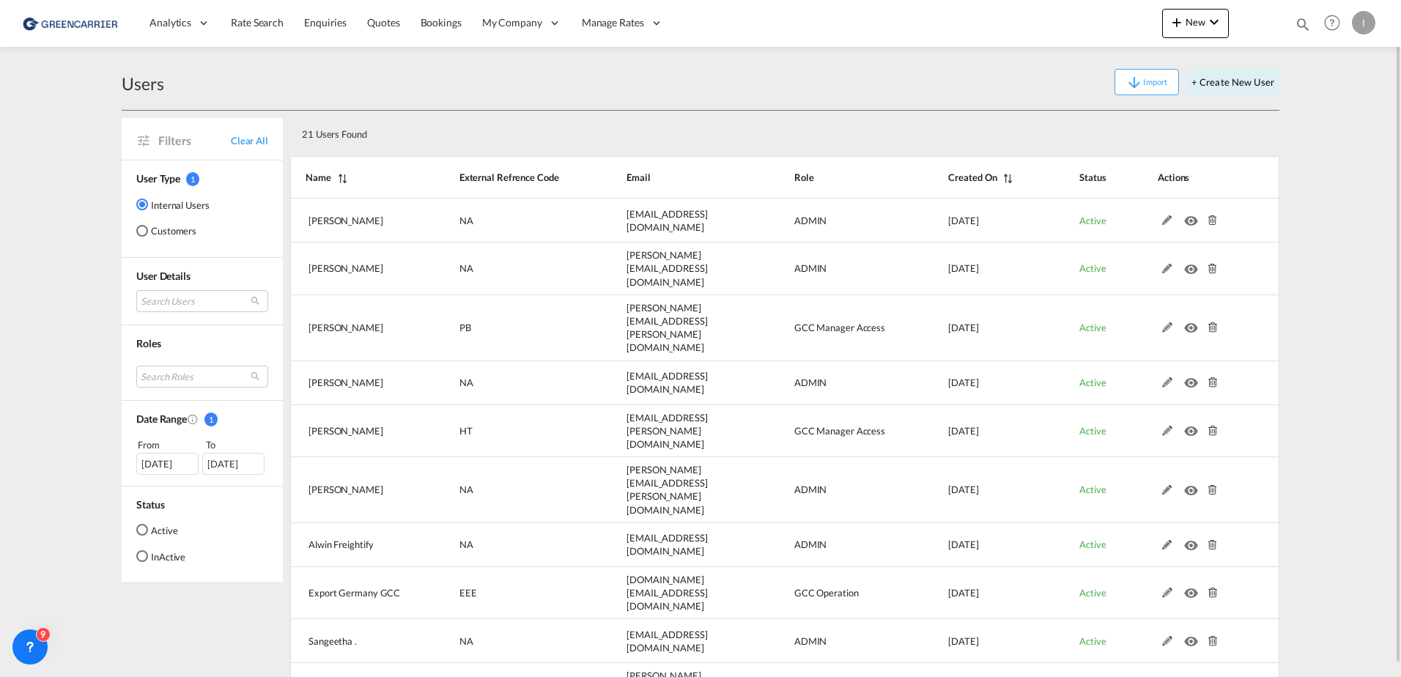
click at [167, 229] on md-radio-button "Customers" at bounding box center [172, 230] width 73 height 15
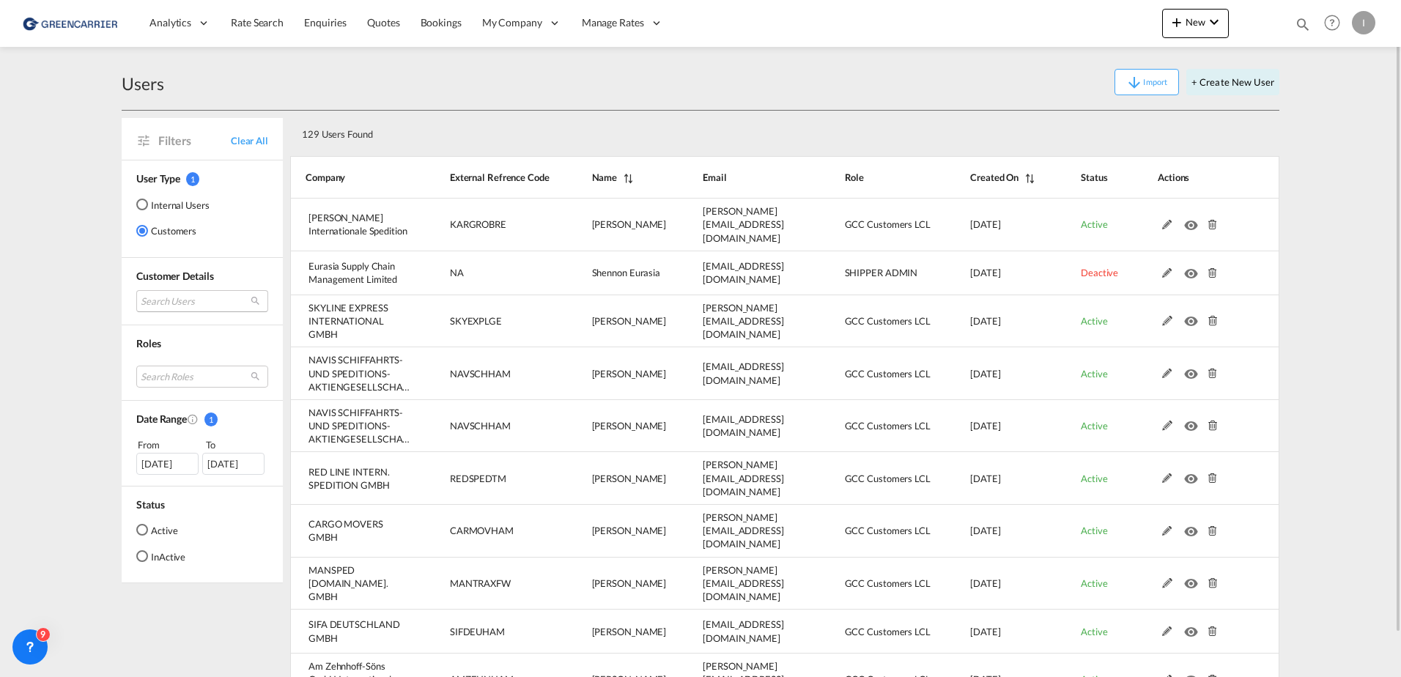
click at [205, 303] on md-select "Search Users user name user [PERSON_NAME] [PERSON_NAME][EMAIL_ADDRESS][DOMAIN_N…" at bounding box center [202, 301] width 132 height 22
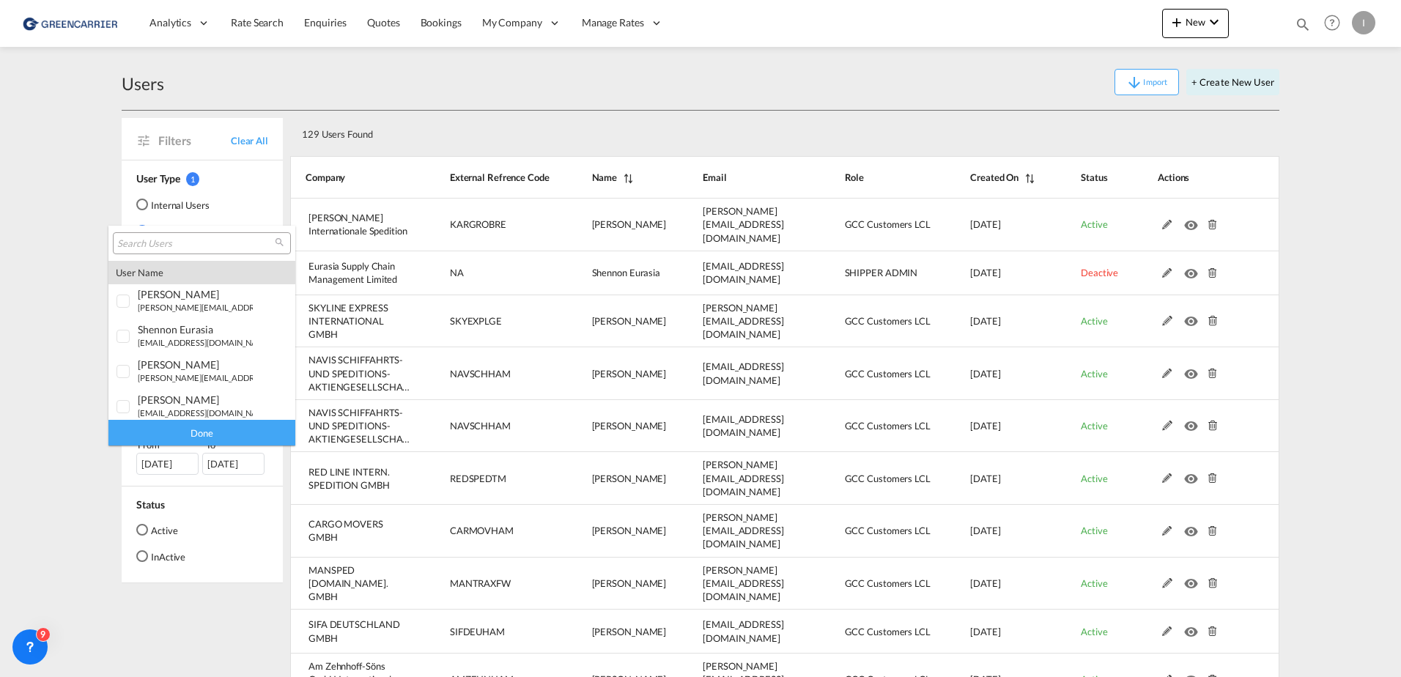
click at [221, 243] on input "search" at bounding box center [196, 243] width 158 height 13
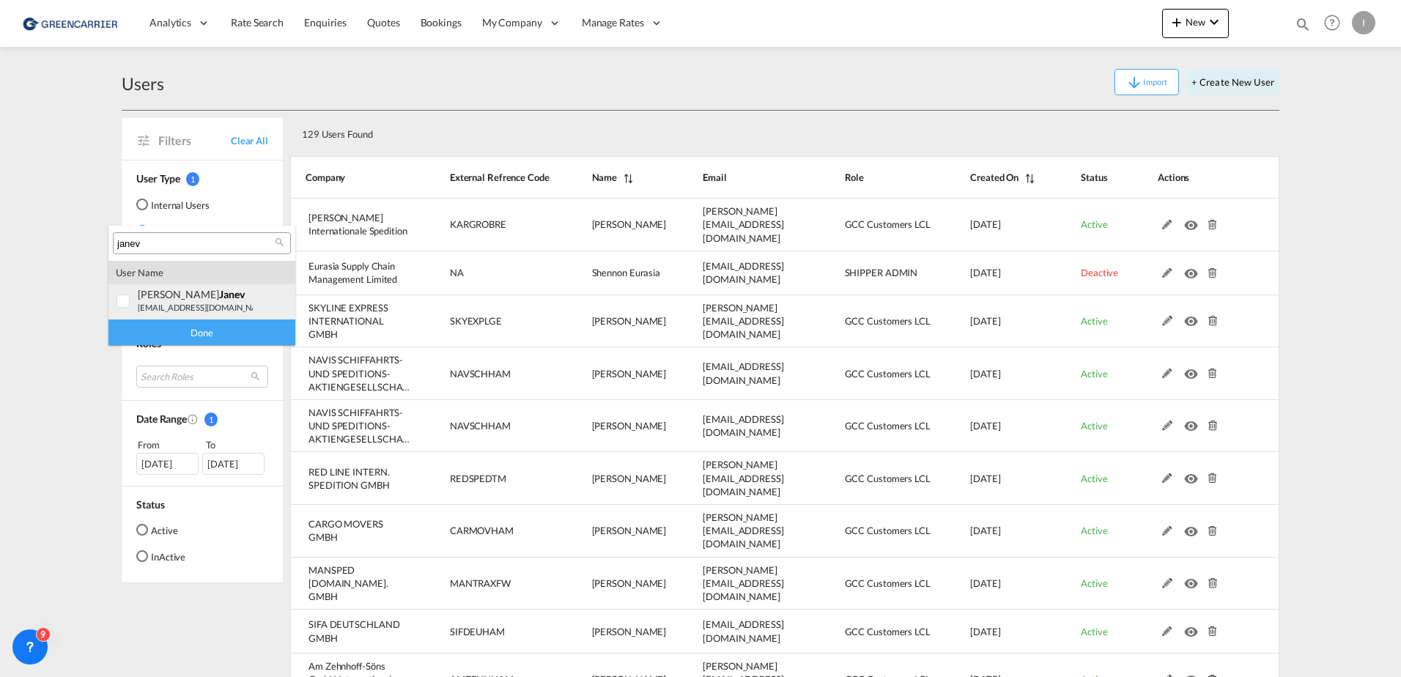
type input "janev"
drag, startPoint x: 193, startPoint y: 305, endPoint x: 202, endPoint y: 311, distance: 11.6
click at [192, 305] on small "[EMAIL_ADDRESS][DOMAIN_NAME]" at bounding box center [205, 308] width 134 height 10
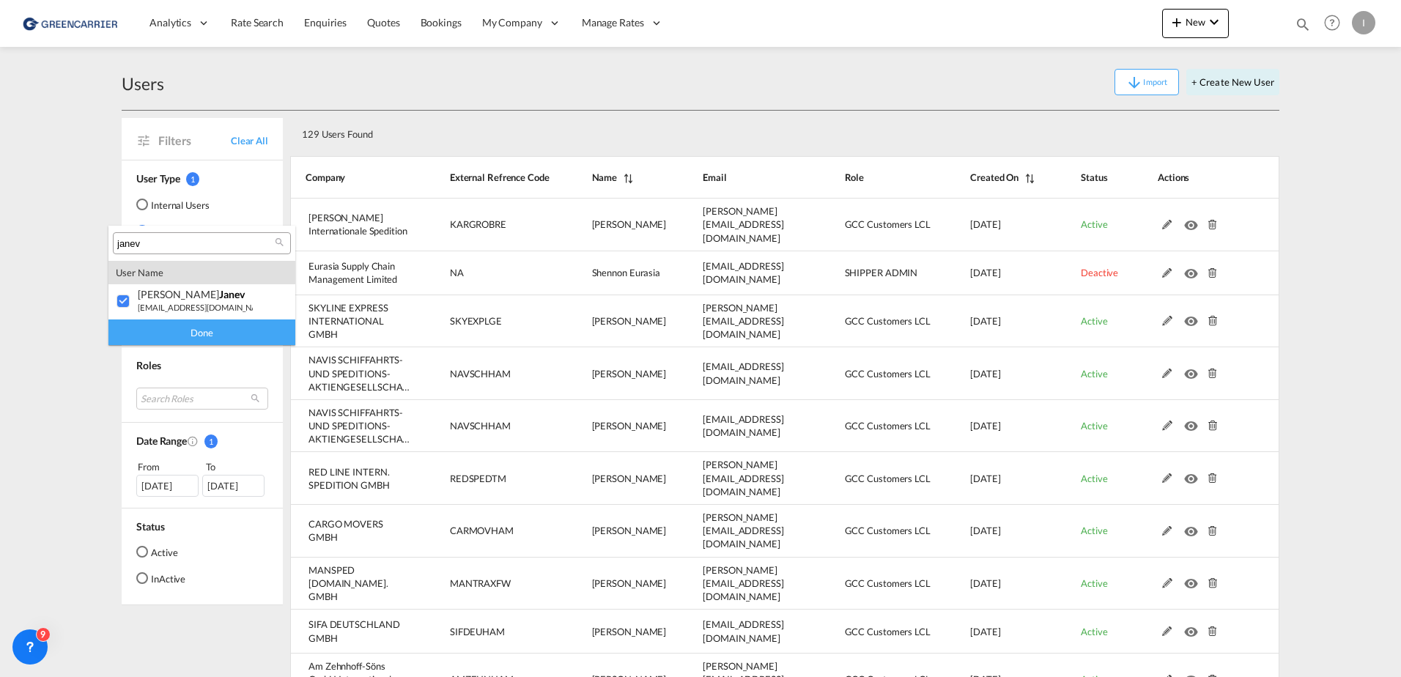
click at [196, 328] on div "Done" at bounding box center [201, 332] width 187 height 26
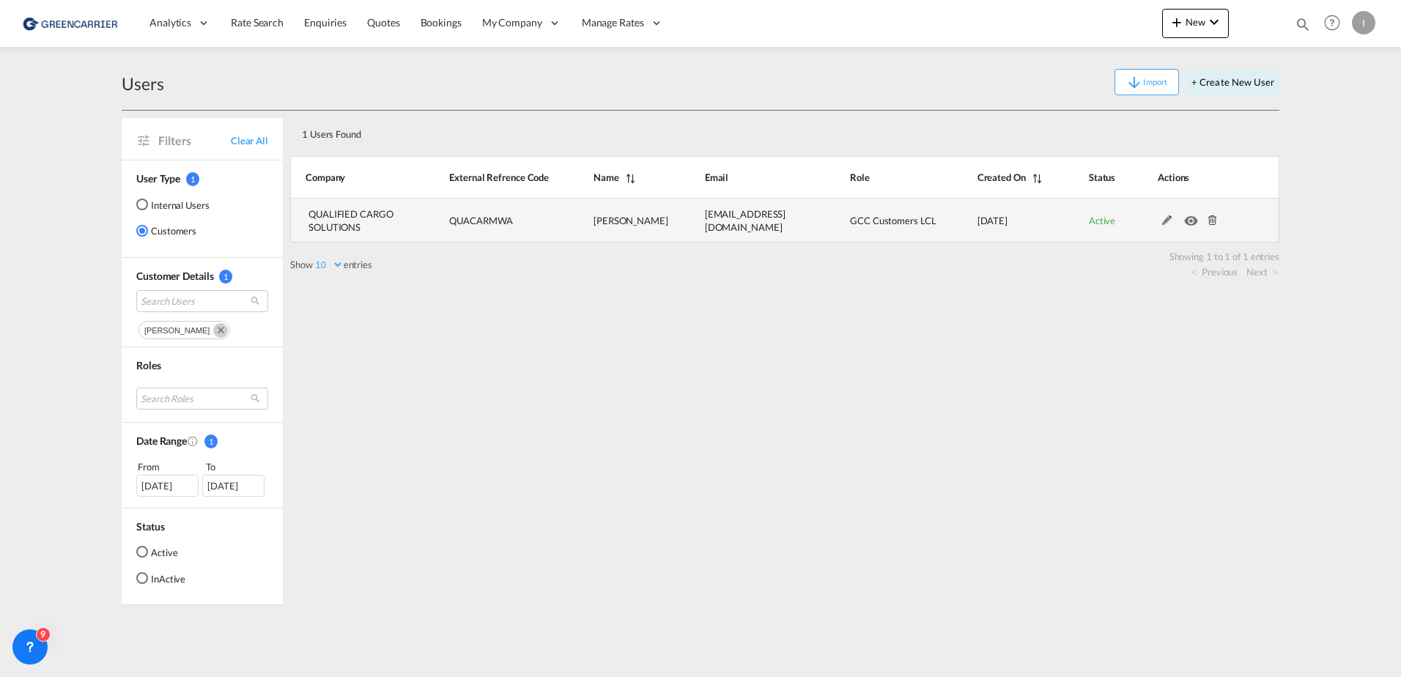
click at [1168, 221] on md-icon at bounding box center [1167, 220] width 19 height 10
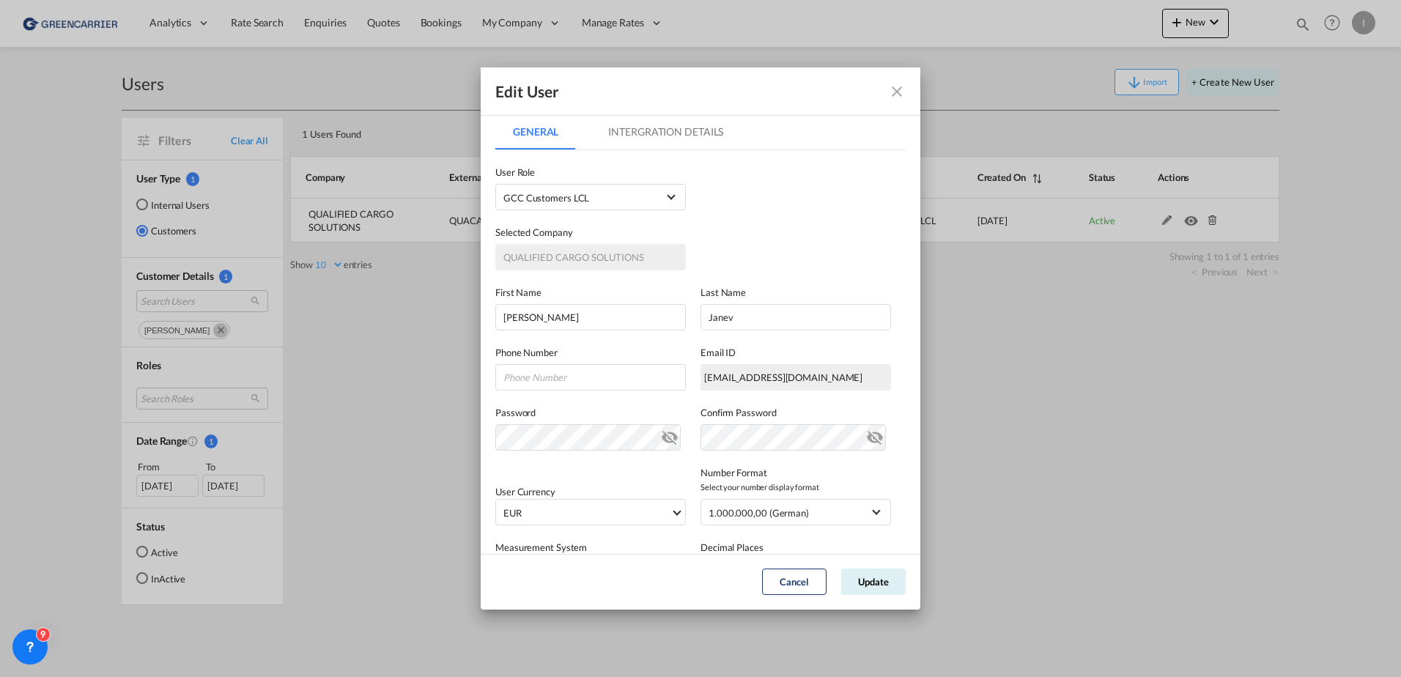
click at [722, 137] on md-tab-item "Intergration Details" at bounding box center [666, 131] width 150 height 35
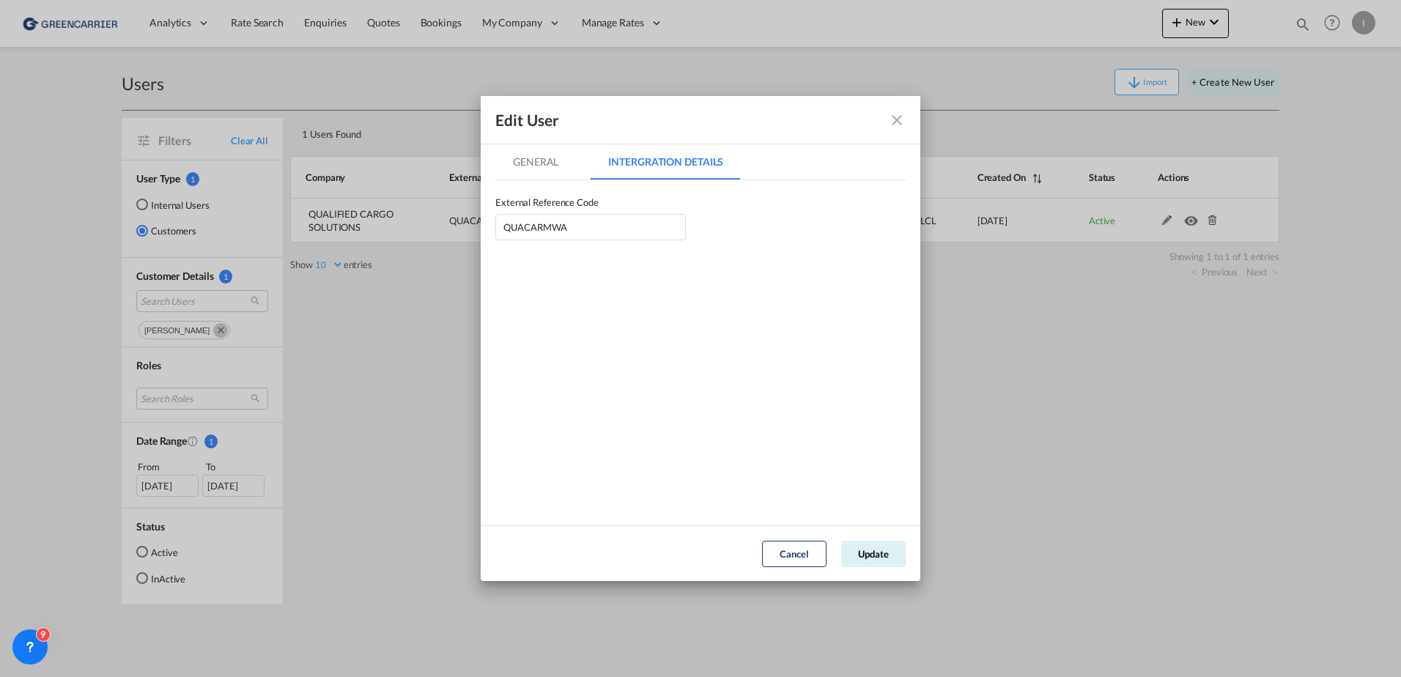
click at [537, 152] on md-tab-item "General" at bounding box center [535, 161] width 81 height 35
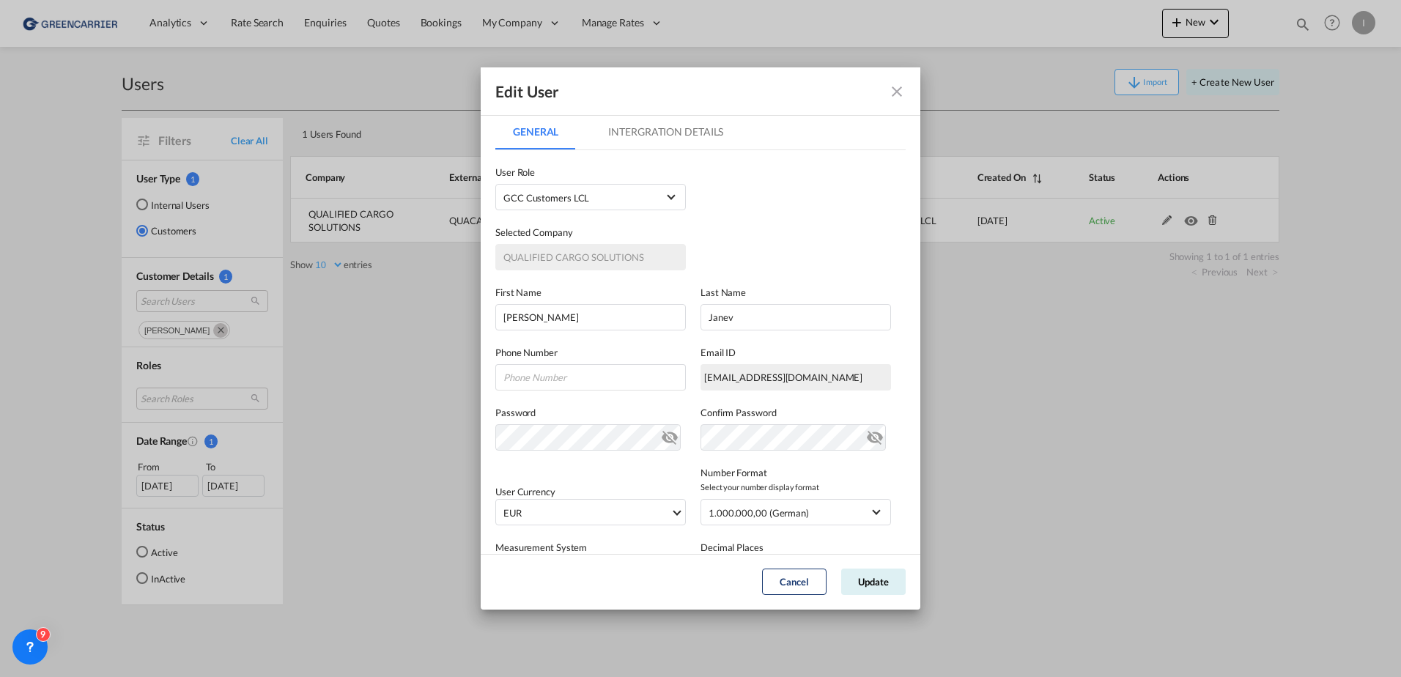
click at [889, 89] on md-icon "icon-close fg-AAA8AD" at bounding box center [897, 92] width 18 height 18
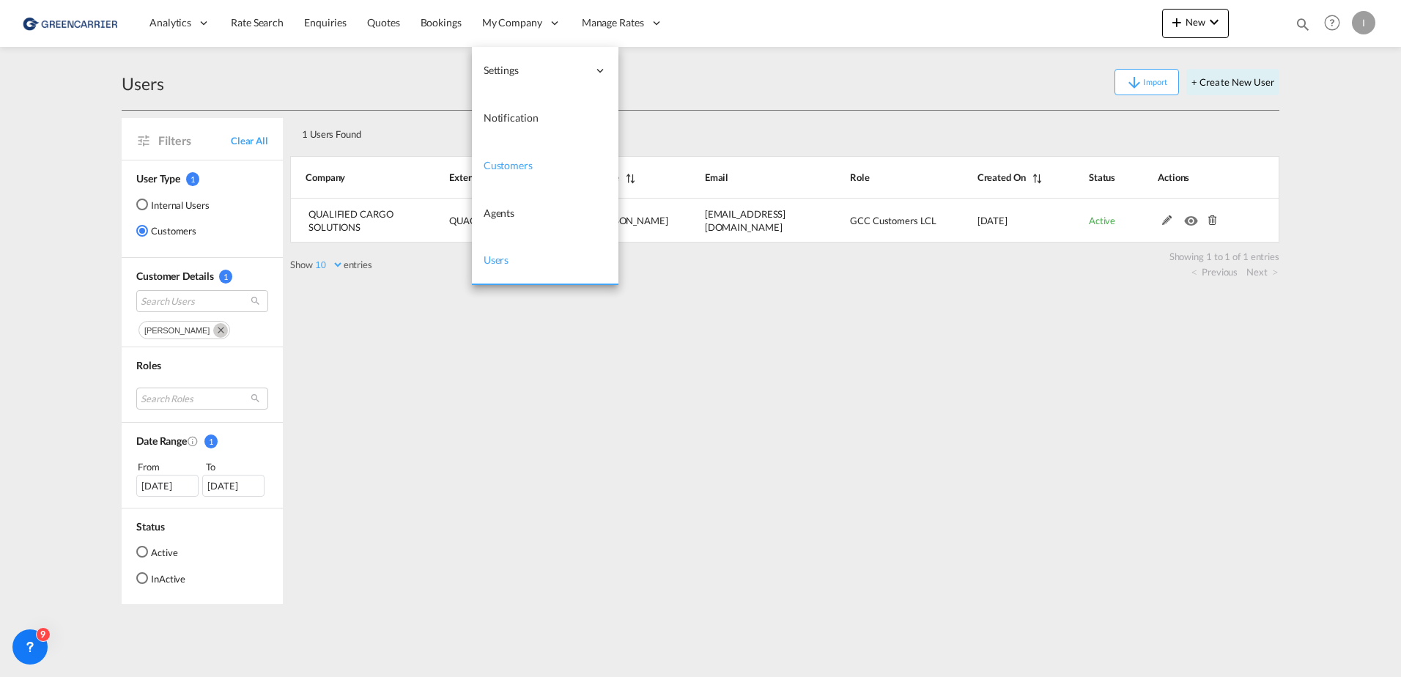
click at [503, 161] on span "Customers" at bounding box center [508, 165] width 49 height 12
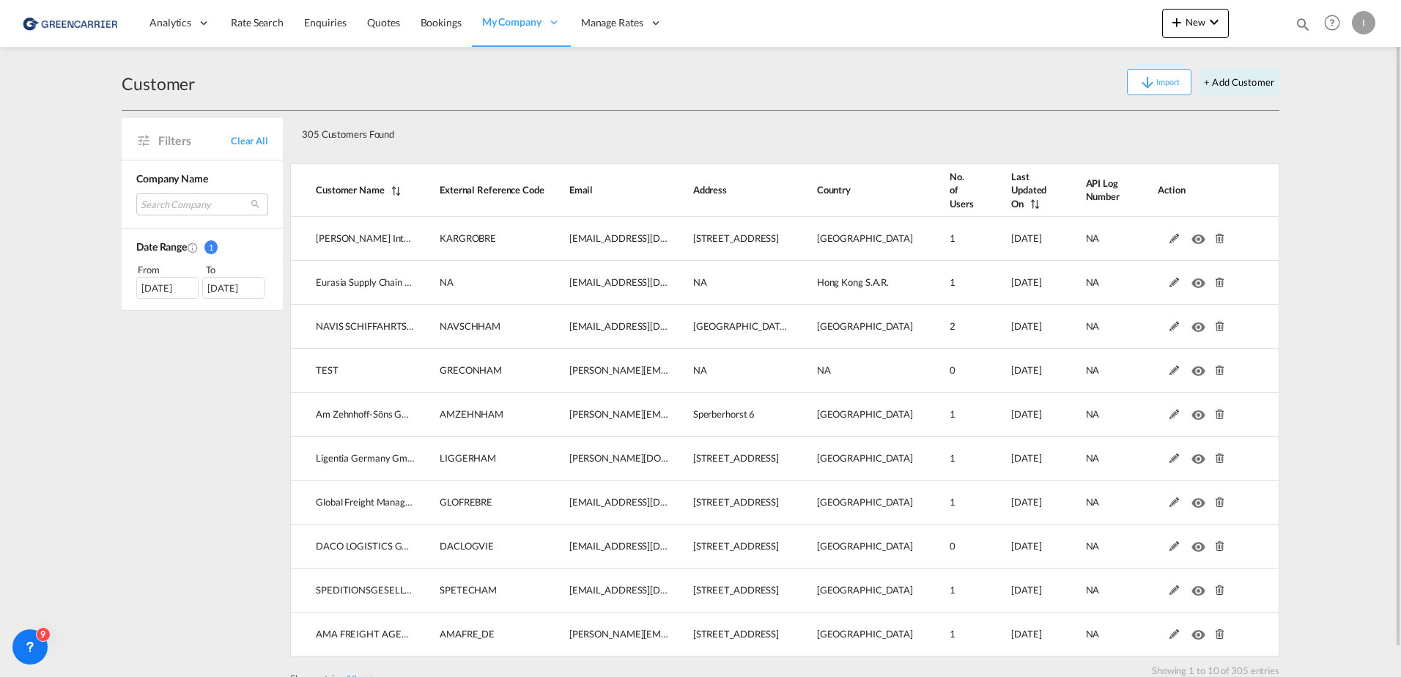
click at [161, 215] on div "Search Company [PERSON_NAME] internationale spedition eurasia supply chain mana…" at bounding box center [202, 206] width 132 height 27
drag, startPoint x: 162, startPoint y: 209, endPoint x: 187, endPoint y: 216, distance: 26.0
click at [163, 208] on md-select "Search Company [PERSON_NAME] internationale spedition eurasia supply chain mana…" at bounding box center [202, 204] width 132 height 22
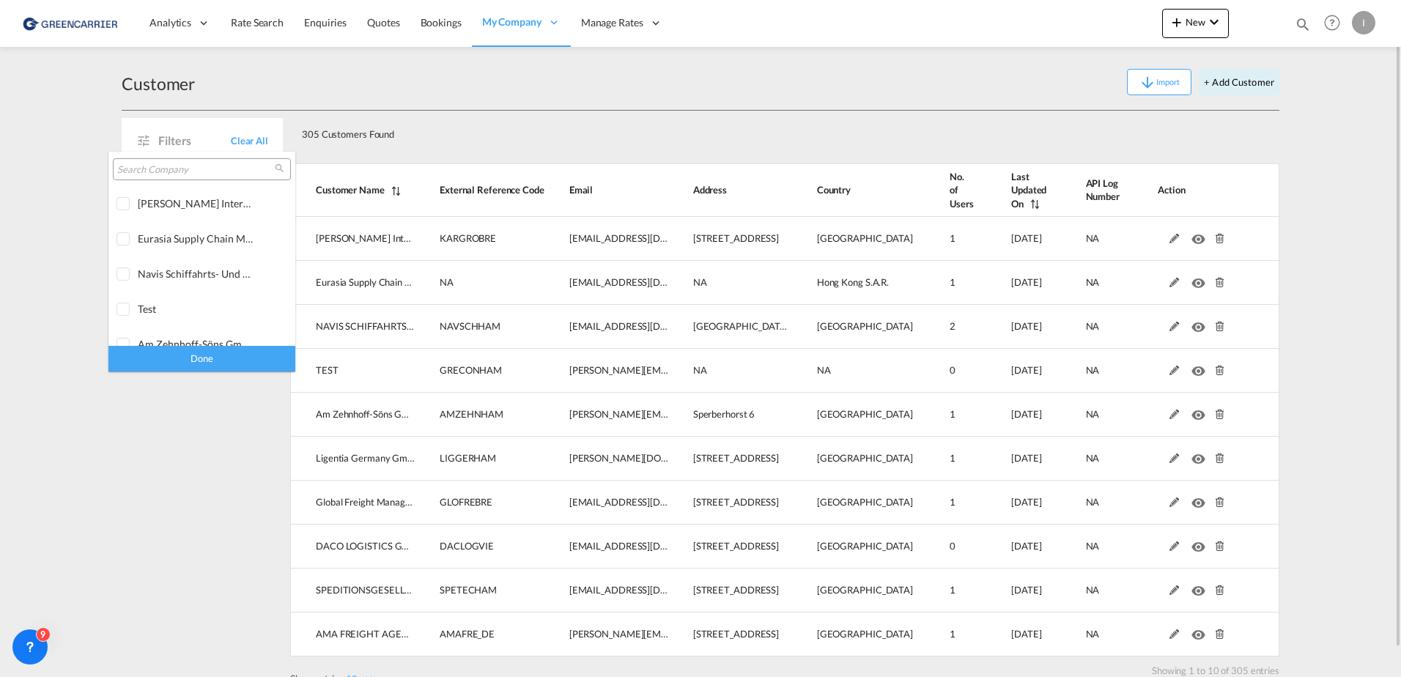
click at [169, 169] on input "search" at bounding box center [196, 169] width 158 height 13
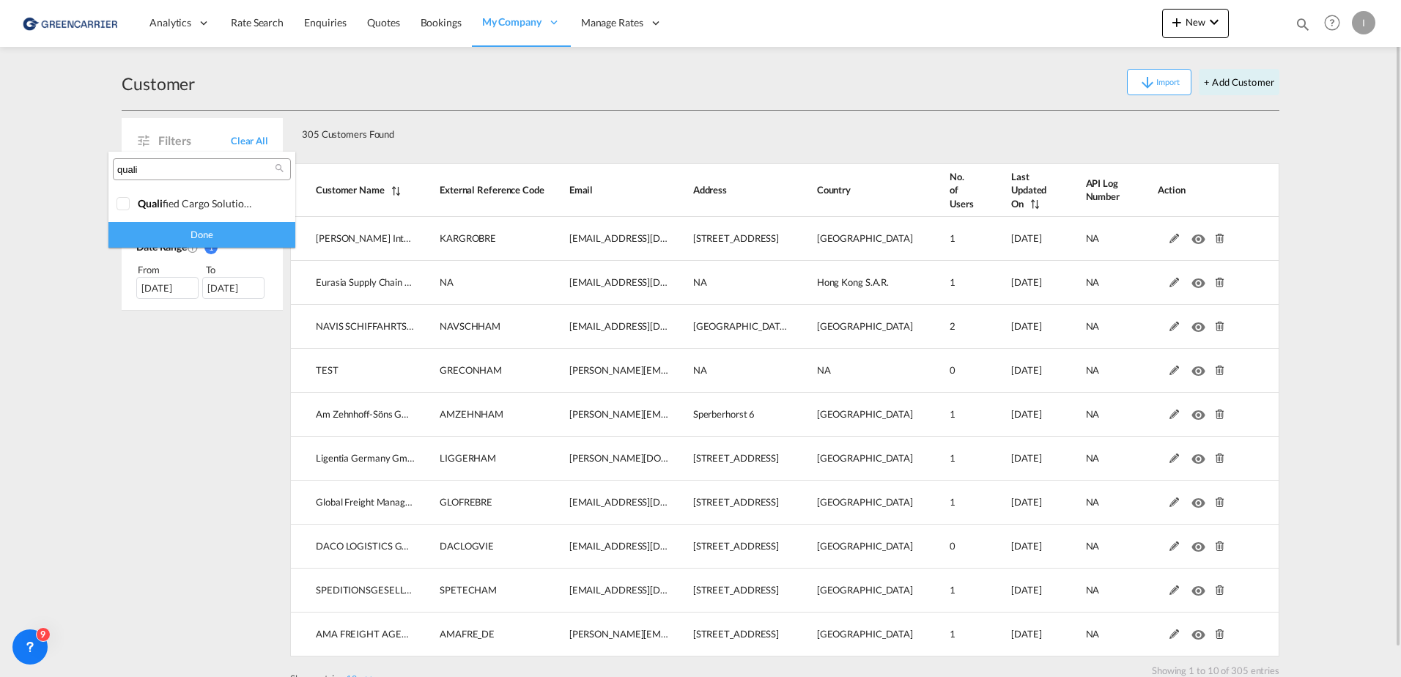
type input "quali"
click at [108, 203] on md-backdrop at bounding box center [700, 338] width 1401 height 677
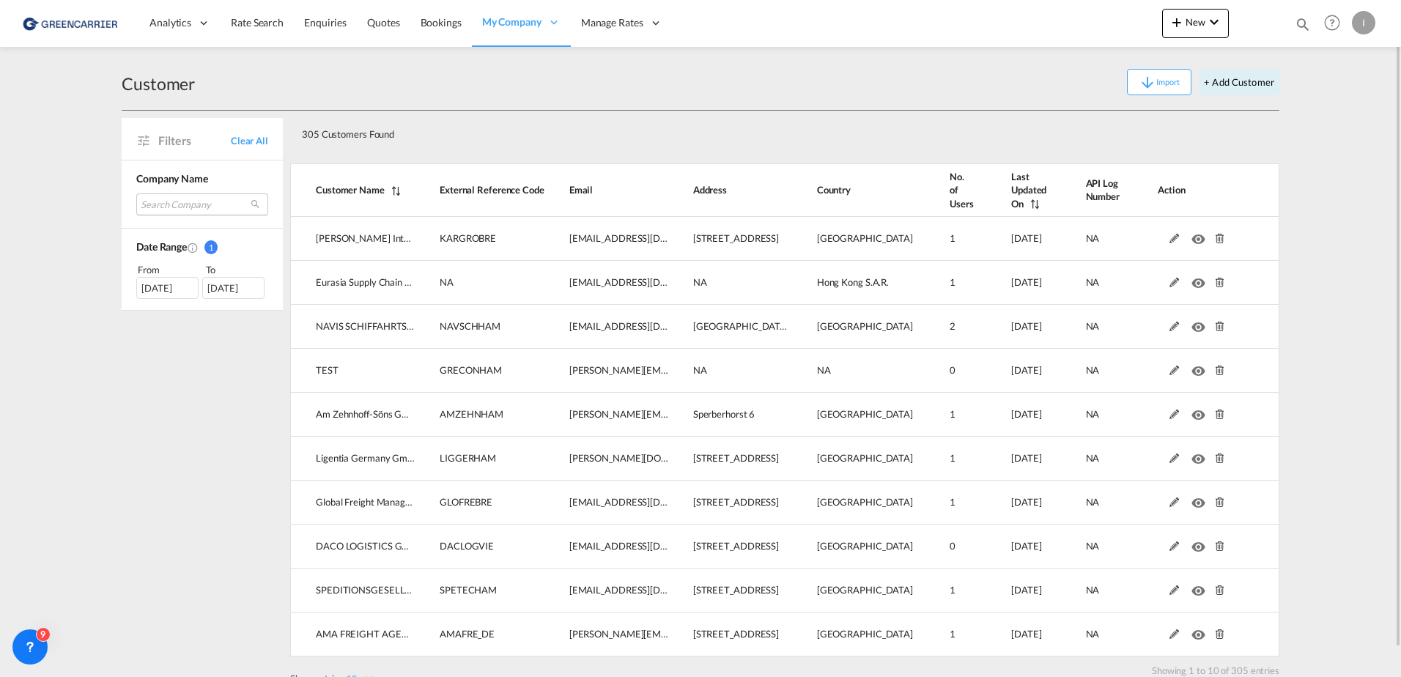
click at [171, 203] on md-select "Search Company" at bounding box center [202, 204] width 132 height 22
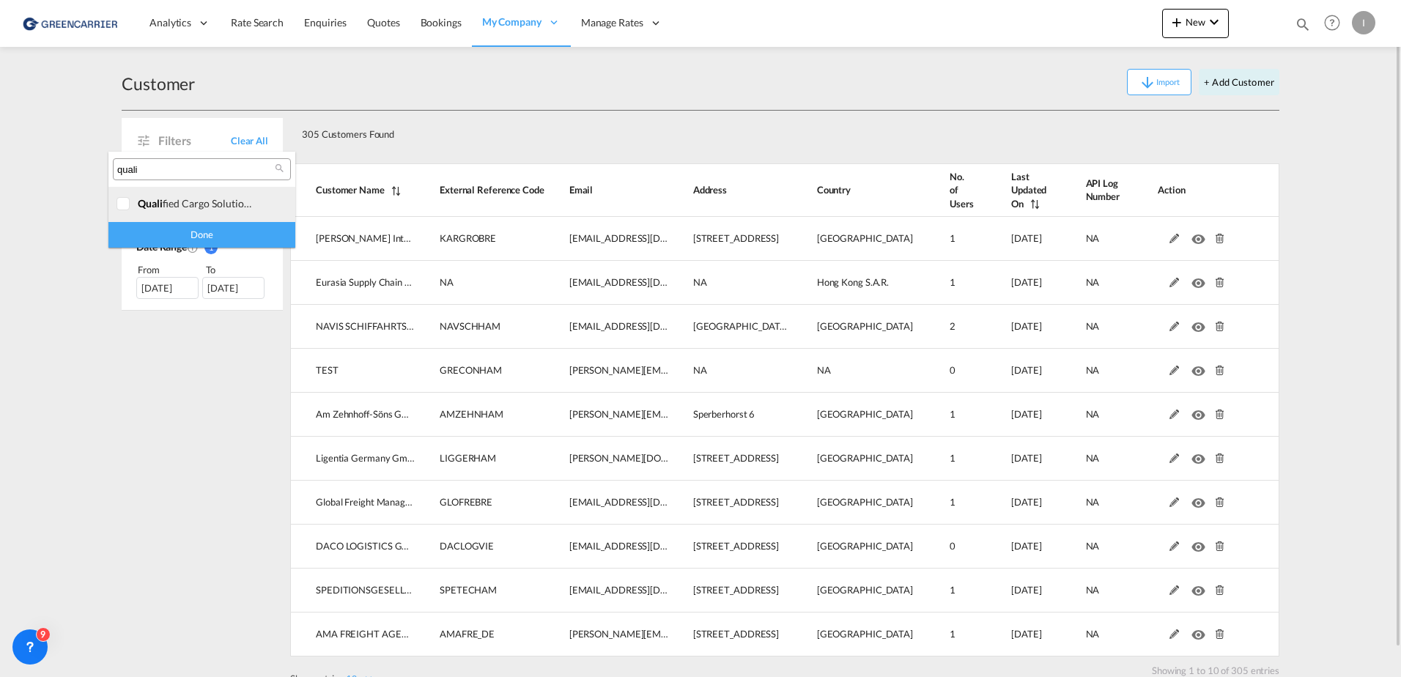
click at [142, 202] on span "quali" at bounding box center [150, 203] width 25 height 12
click at [193, 234] on div "Done" at bounding box center [201, 235] width 187 height 26
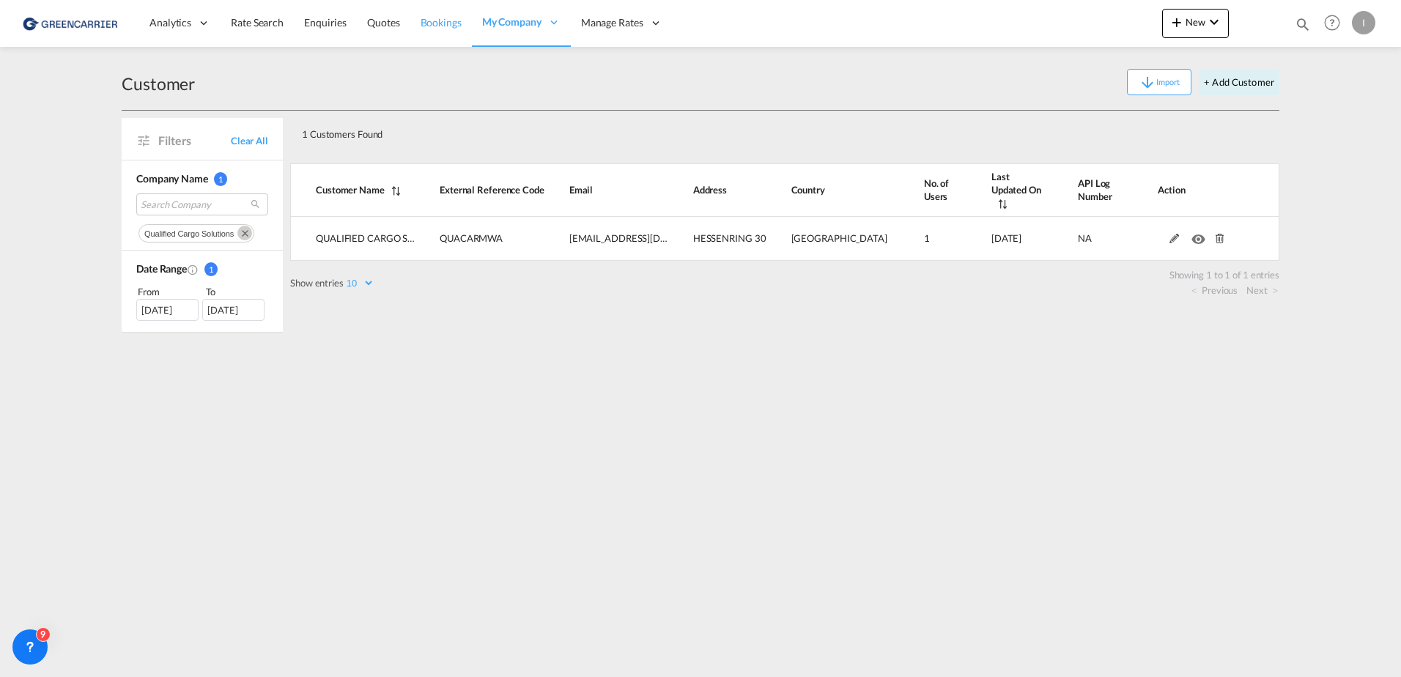
click at [448, 21] on span "Bookings" at bounding box center [441, 22] width 41 height 12
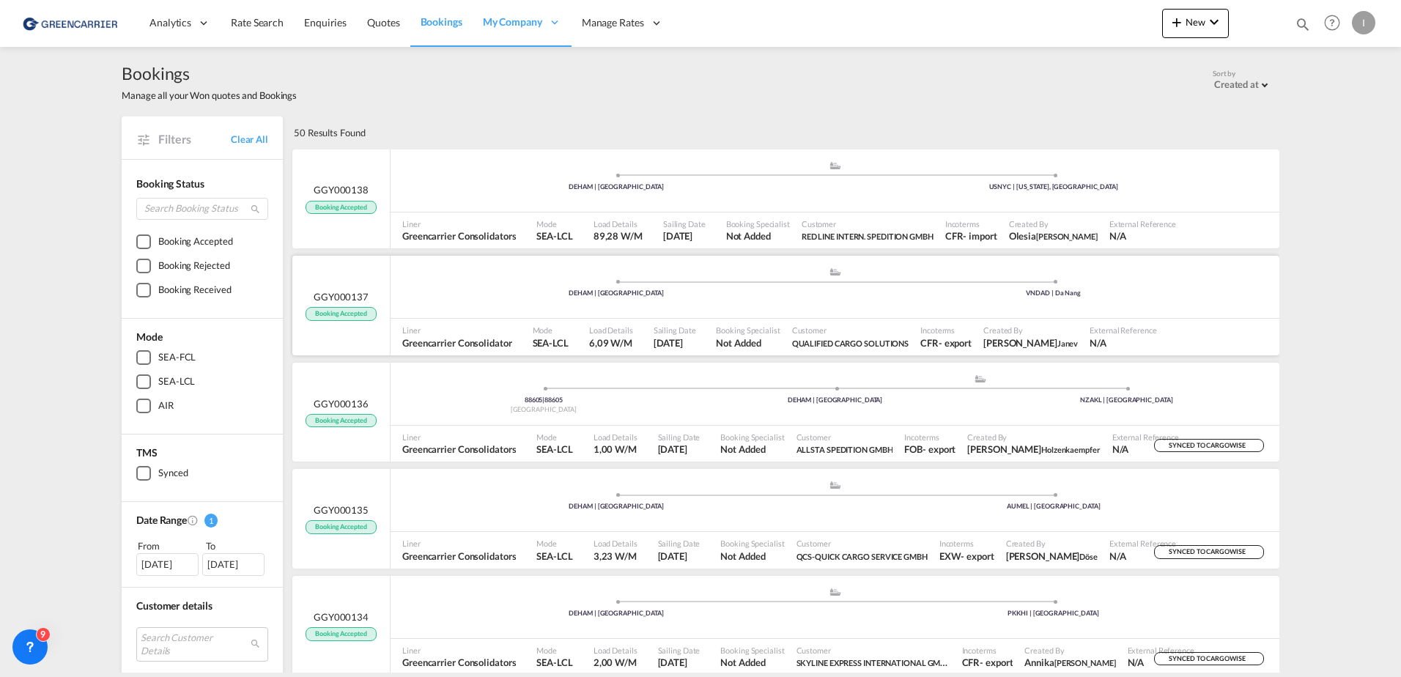
click at [456, 298] on div ".a{fill:#aaa8ad;} .a{fill:#aaa8ad;} DEHAM | [GEOGRAPHIC_DATA] VNDAD | Da Nang" at bounding box center [835, 289] width 889 height 44
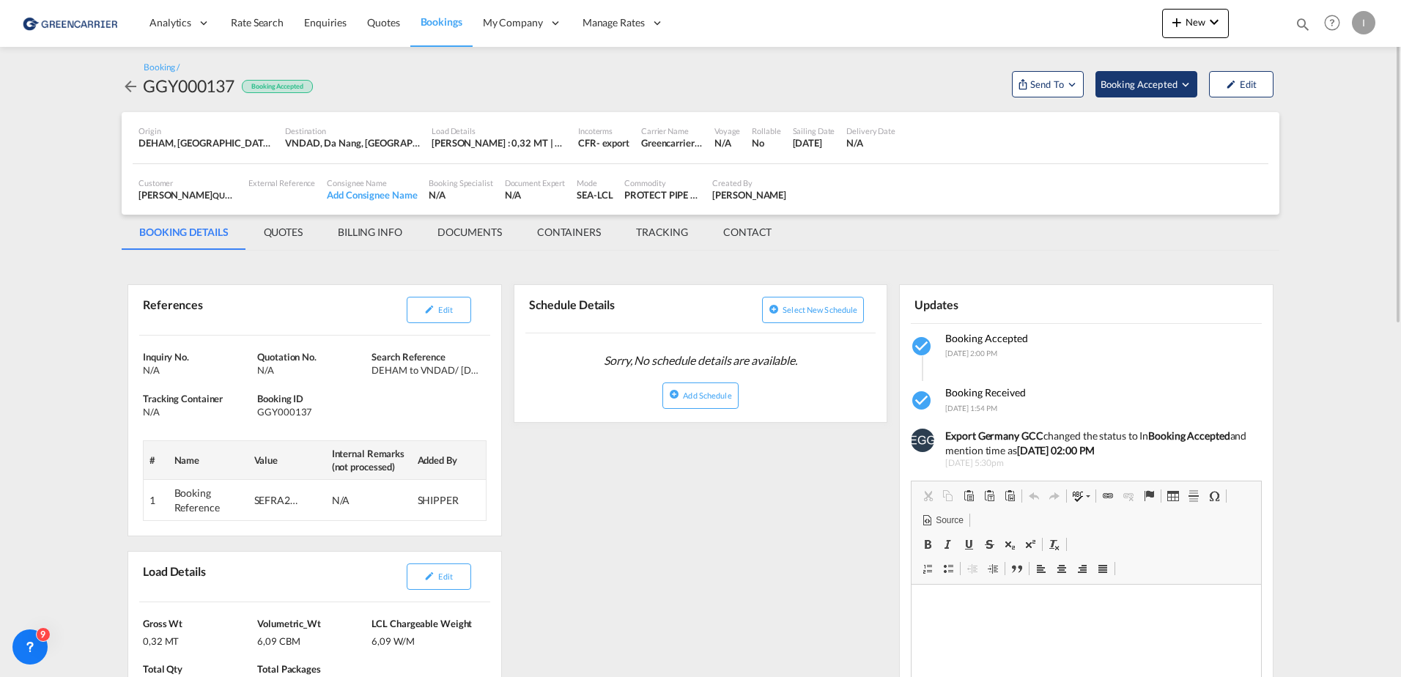
click at [1136, 89] on span "Booking Accepted" at bounding box center [1140, 84] width 78 height 15
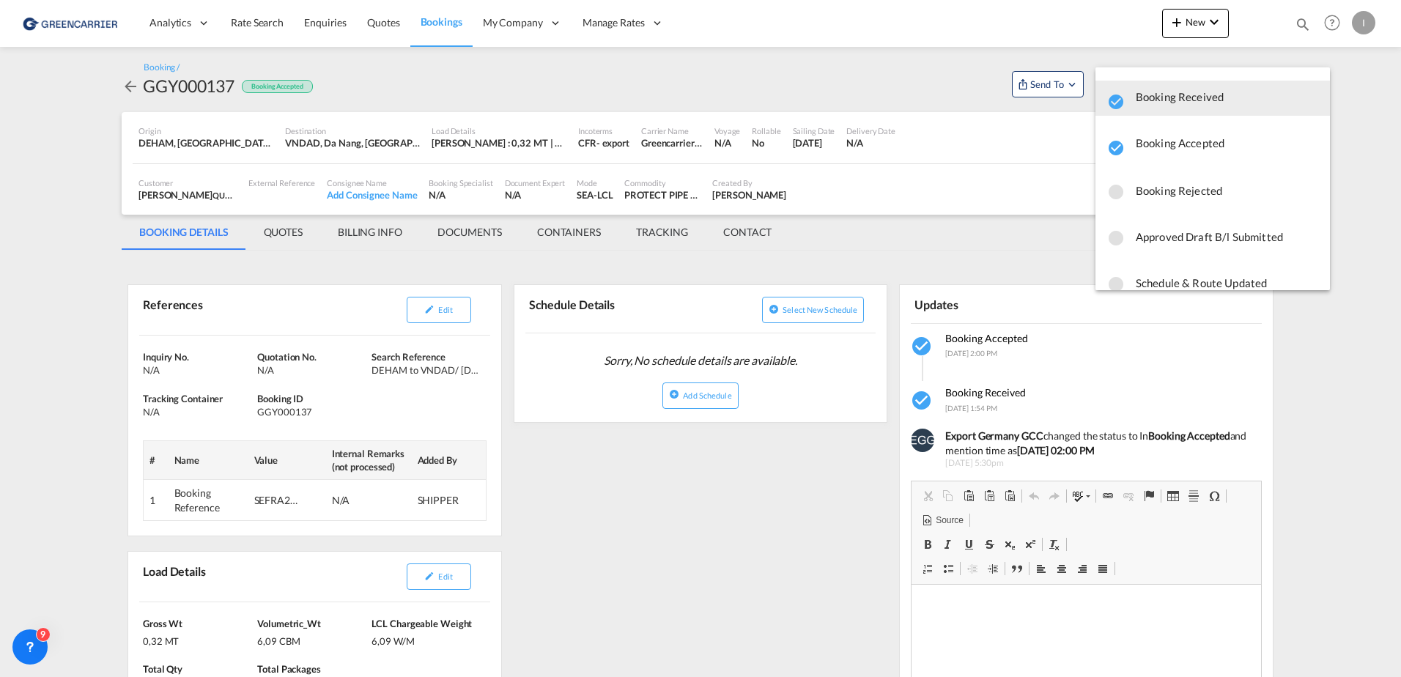
click at [1040, 83] on md-backdrop at bounding box center [700, 338] width 1401 height 677
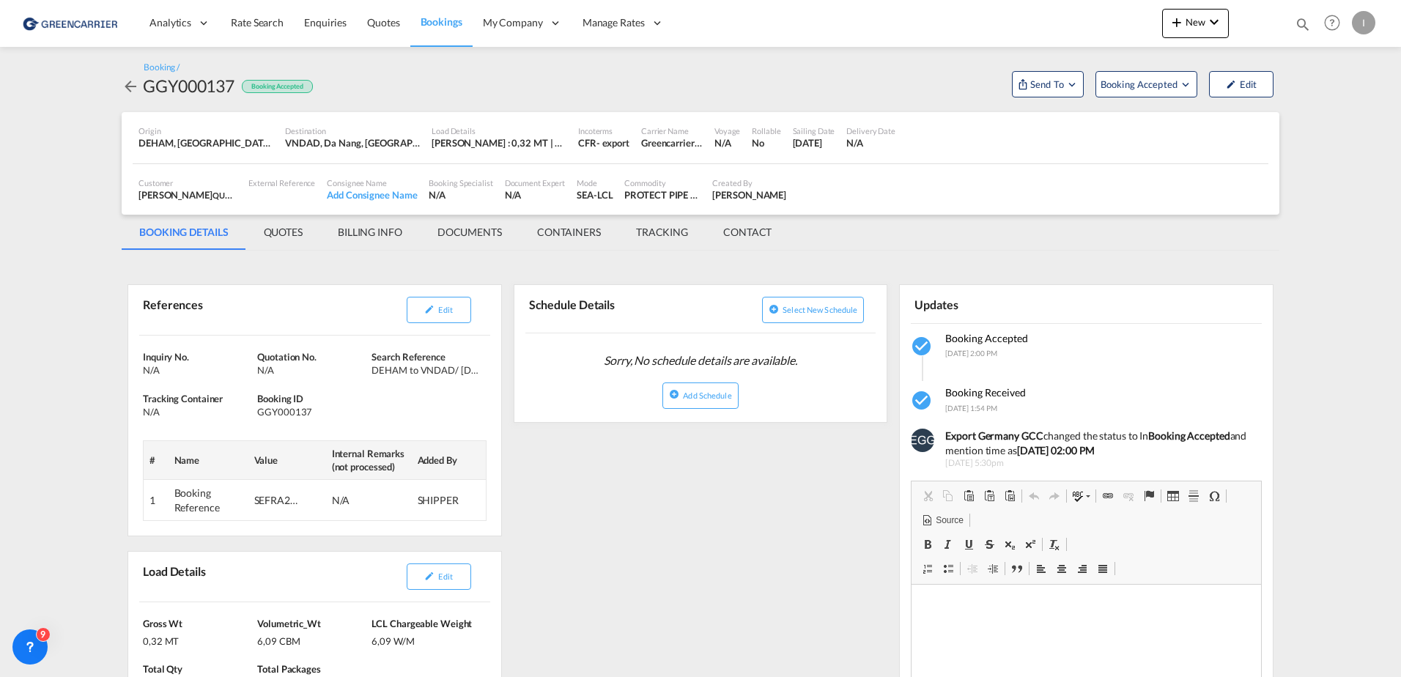
click at [1040, 83] on span "Send To" at bounding box center [1047, 84] width 37 height 15
click at [1227, 144] on button "Send Booking" at bounding box center [1223, 134] width 141 height 33
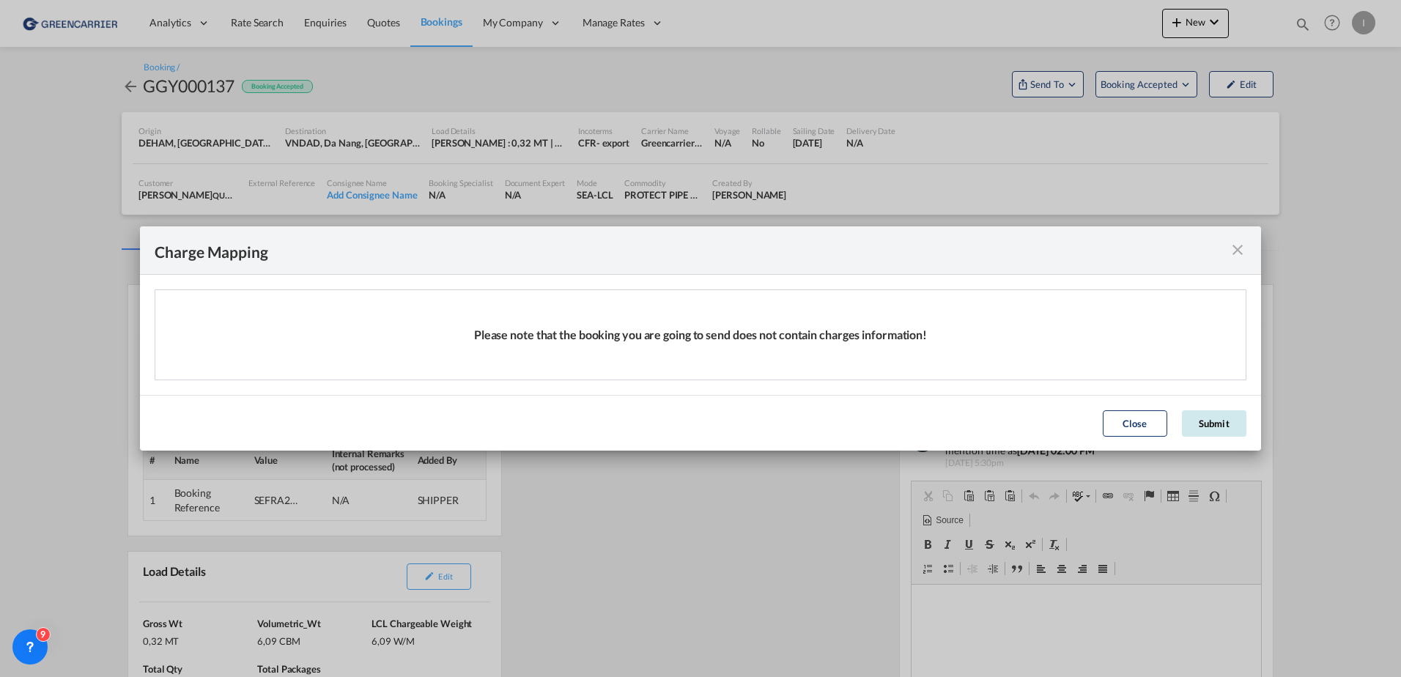
click at [1231, 422] on button "Submit" at bounding box center [1214, 423] width 64 height 26
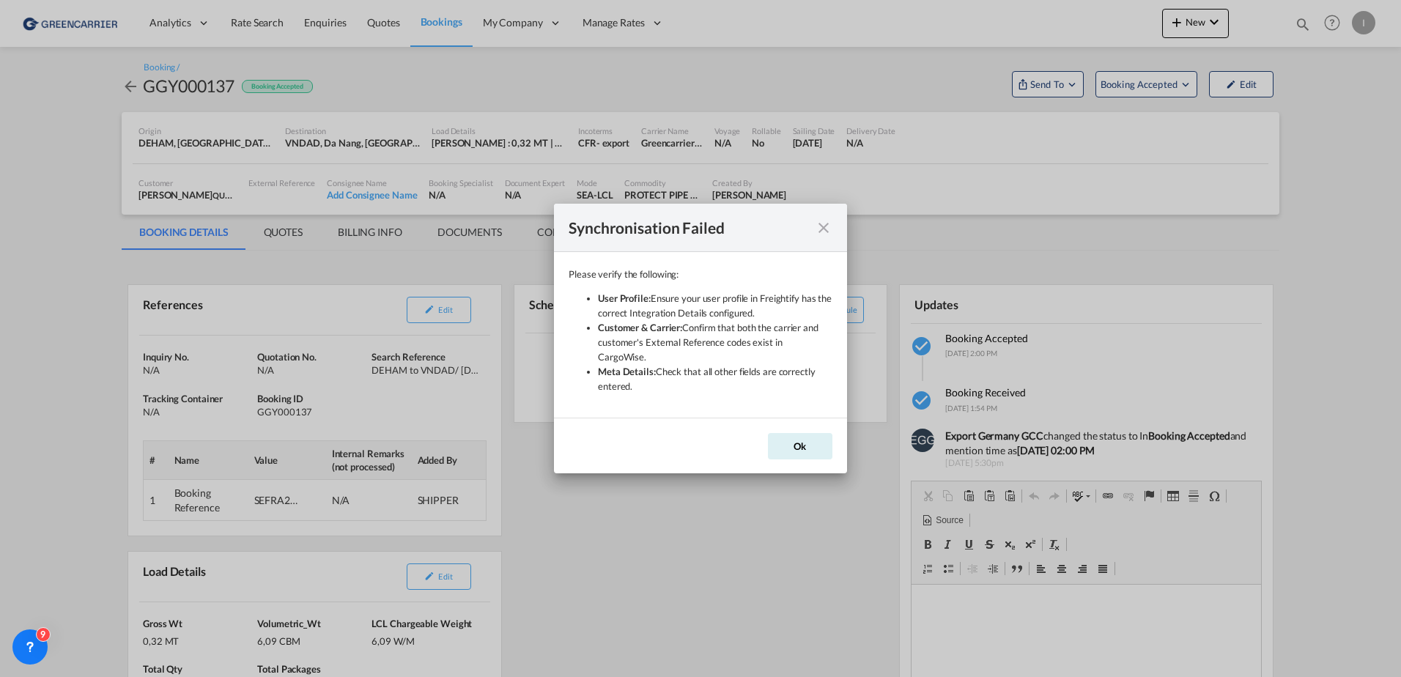
click at [828, 232] on md-icon "icon-close" at bounding box center [824, 228] width 18 height 18
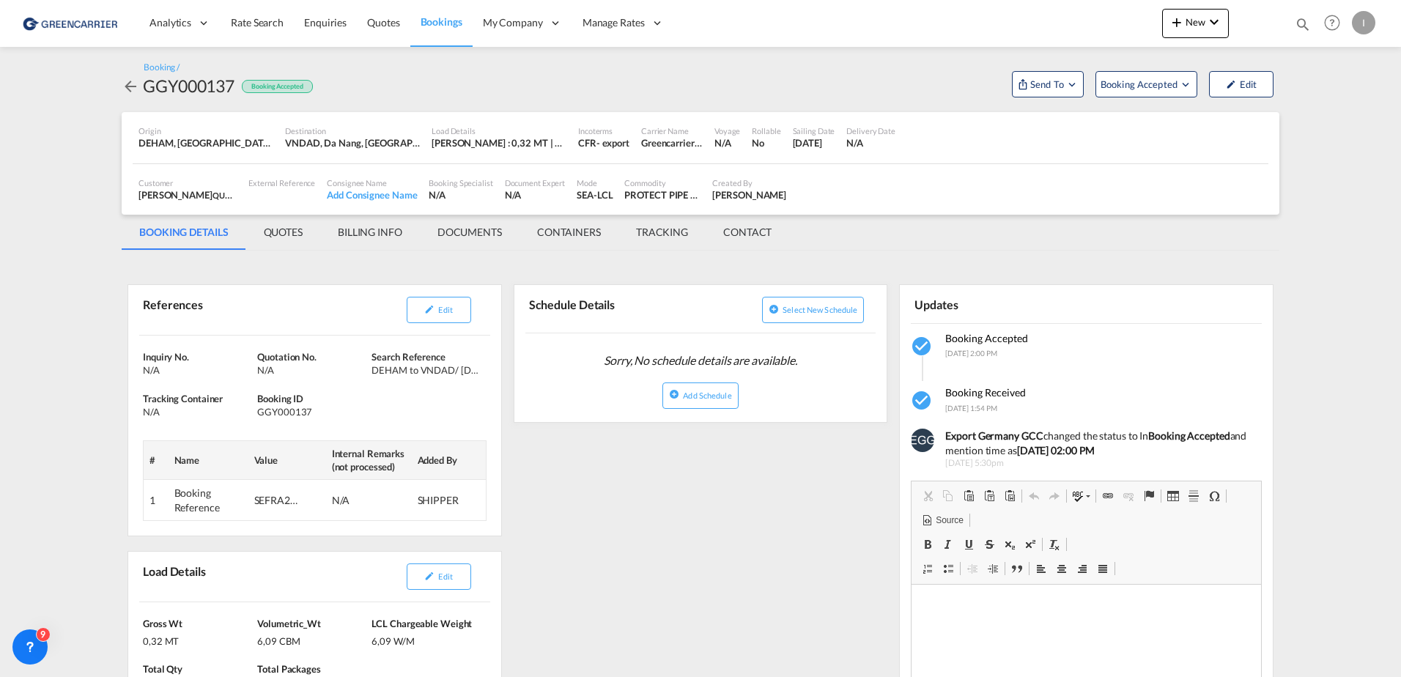
click at [484, 7] on div "My Company" at bounding box center [523, 23] width 100 height 48
click at [442, 37] on link "Bookings" at bounding box center [441, 23] width 62 height 48
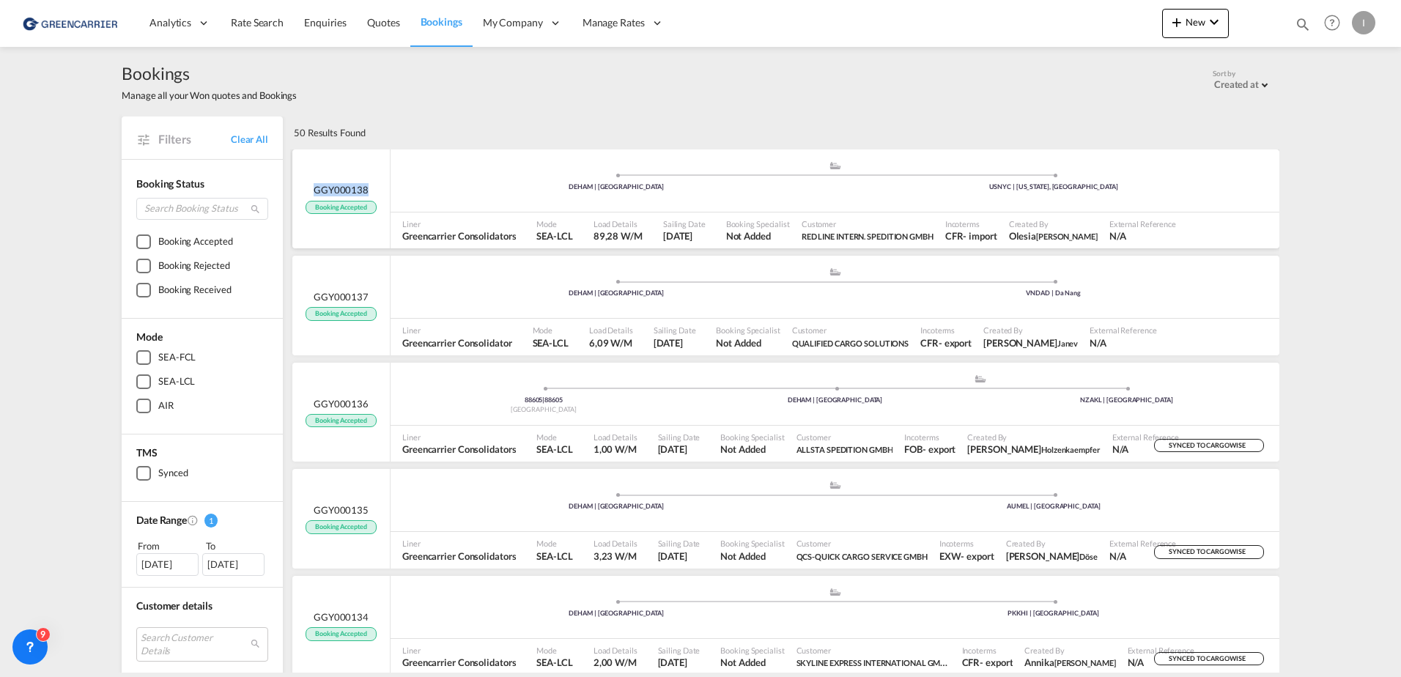
drag, startPoint x: 364, startPoint y: 189, endPoint x: 308, endPoint y: 189, distance: 55.7
click at [308, 189] on div "GGY000138 Booking Accepted" at bounding box center [341, 198] width 70 height 31
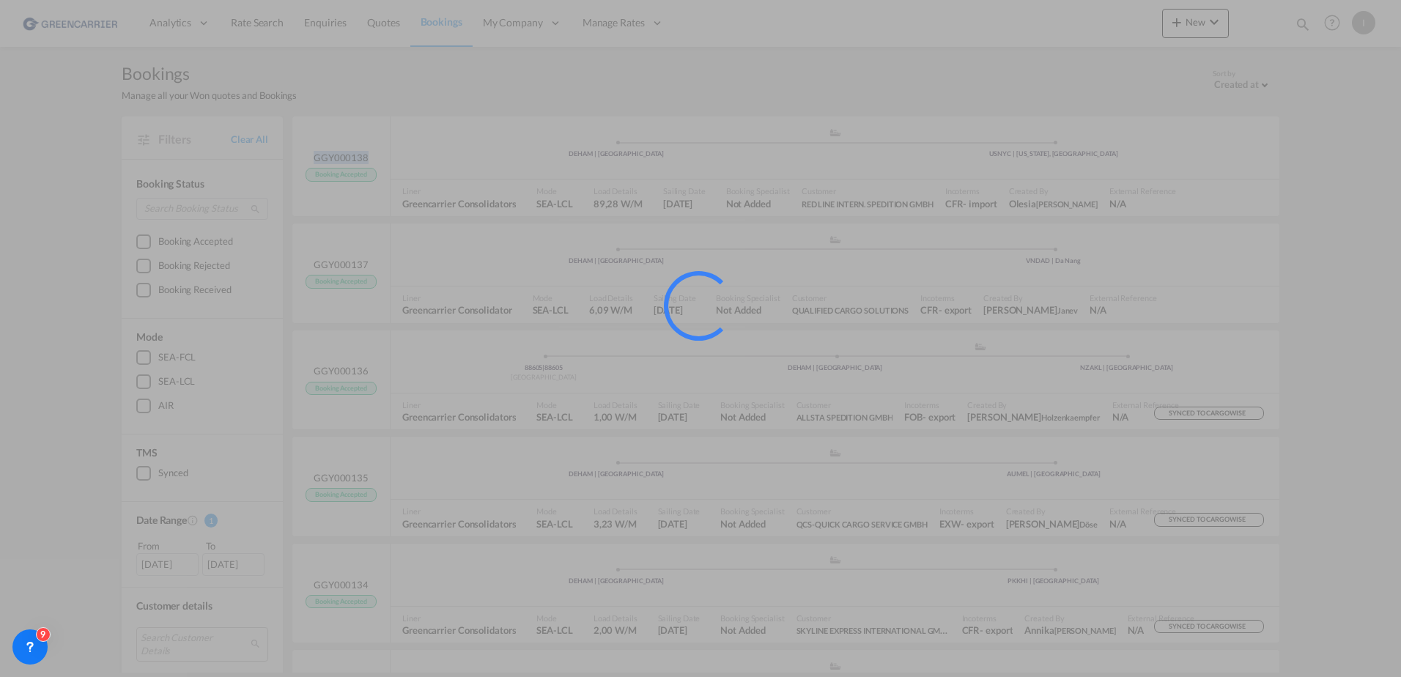
copy span "GGY000138"
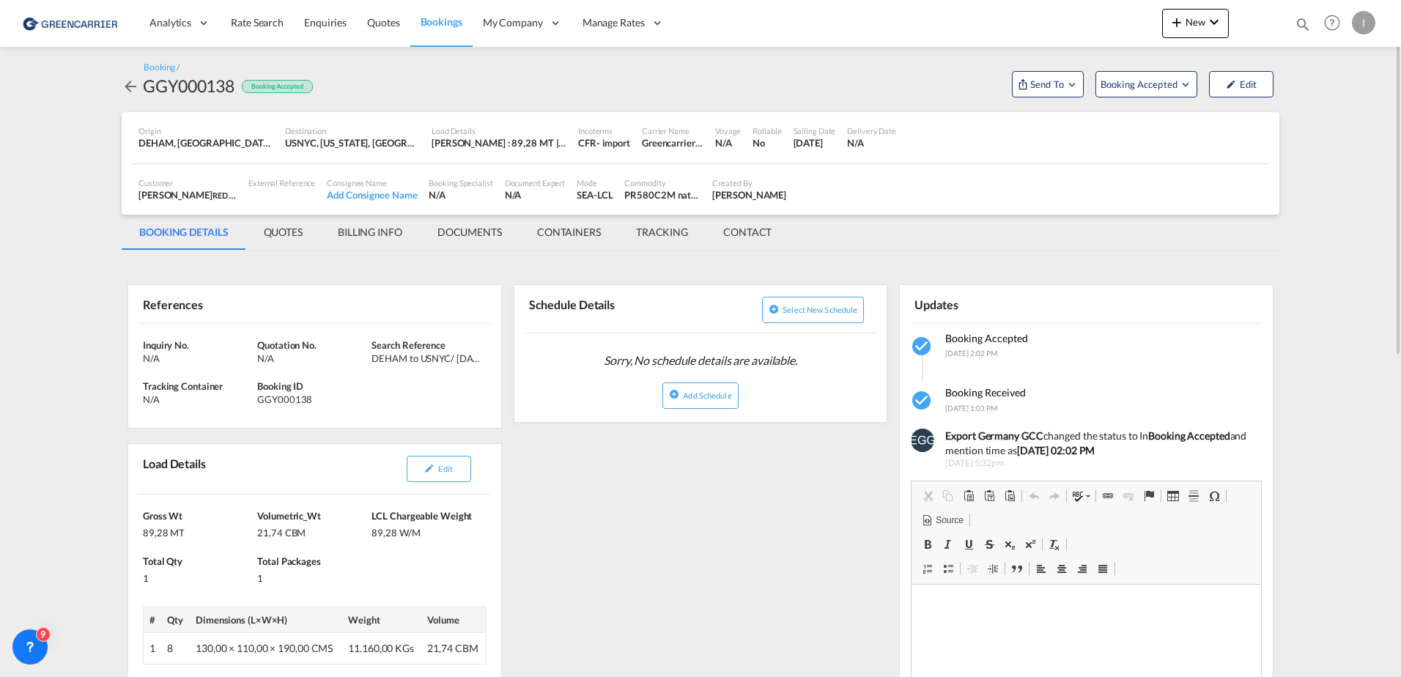
click at [127, 90] on md-icon "icon-arrow-left" at bounding box center [131, 87] width 18 height 18
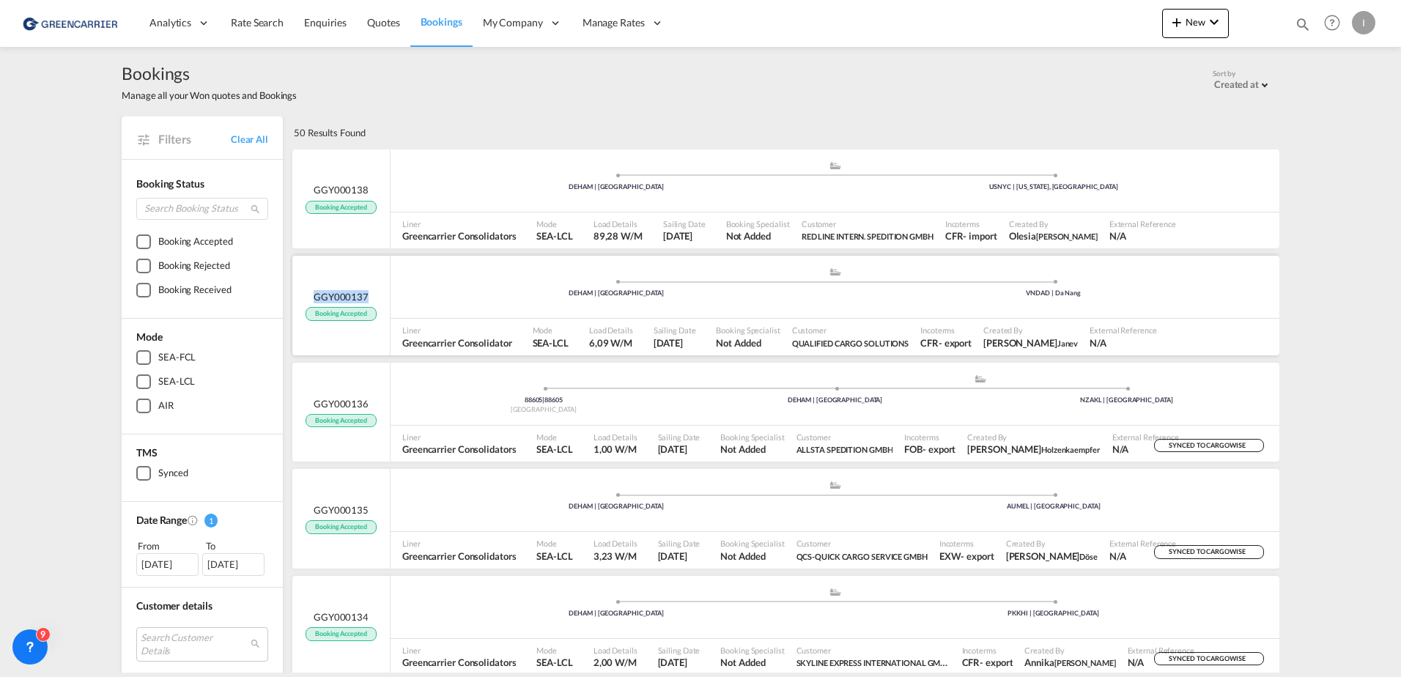
drag, startPoint x: 364, startPoint y: 296, endPoint x: 308, endPoint y: 295, distance: 56.4
click at [308, 295] on div "GGY000137 Booking Accepted" at bounding box center [341, 305] width 70 height 31
copy span "GGY000137"
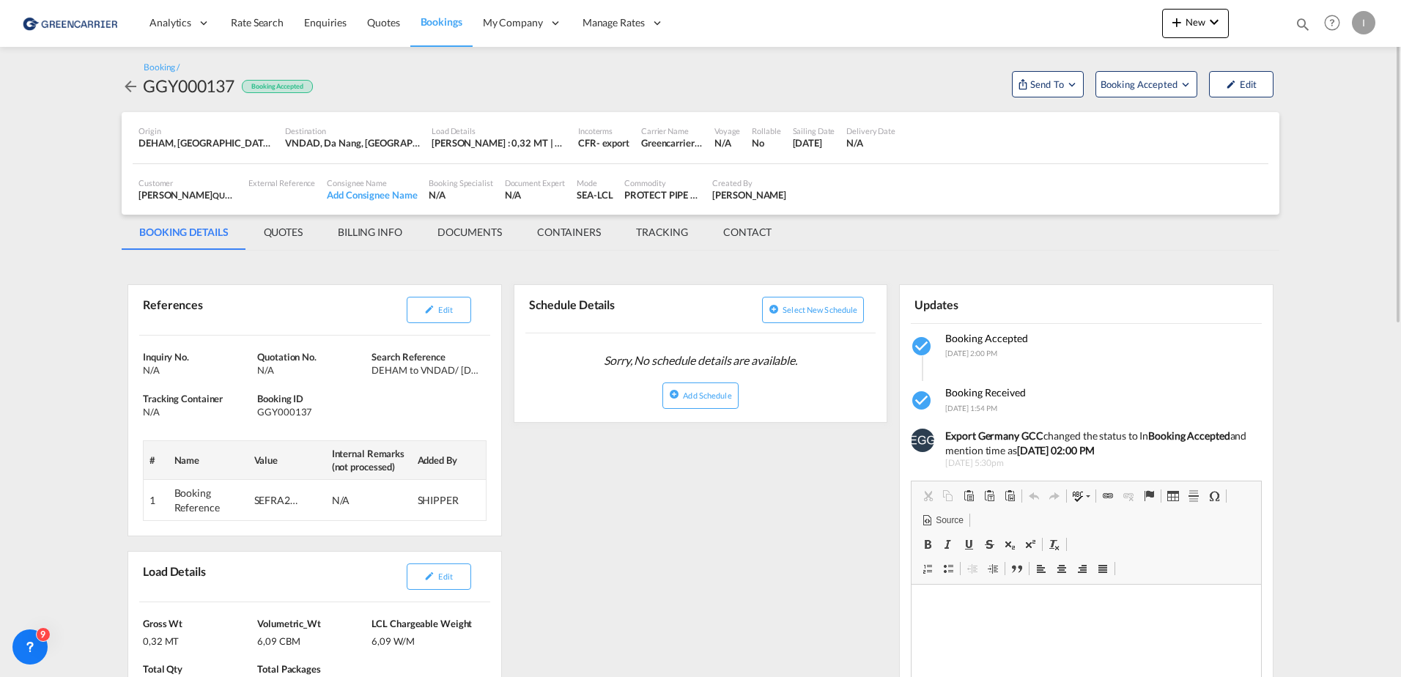
click at [124, 86] on md-icon "icon-arrow-left" at bounding box center [131, 87] width 18 height 18
